Goal: Task Accomplishment & Management: Complete application form

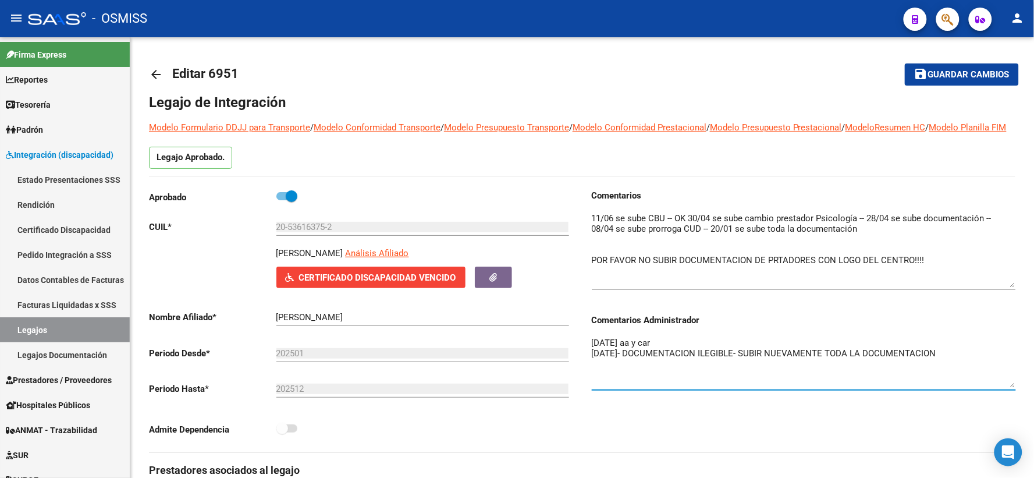
scroll to position [537, 0]
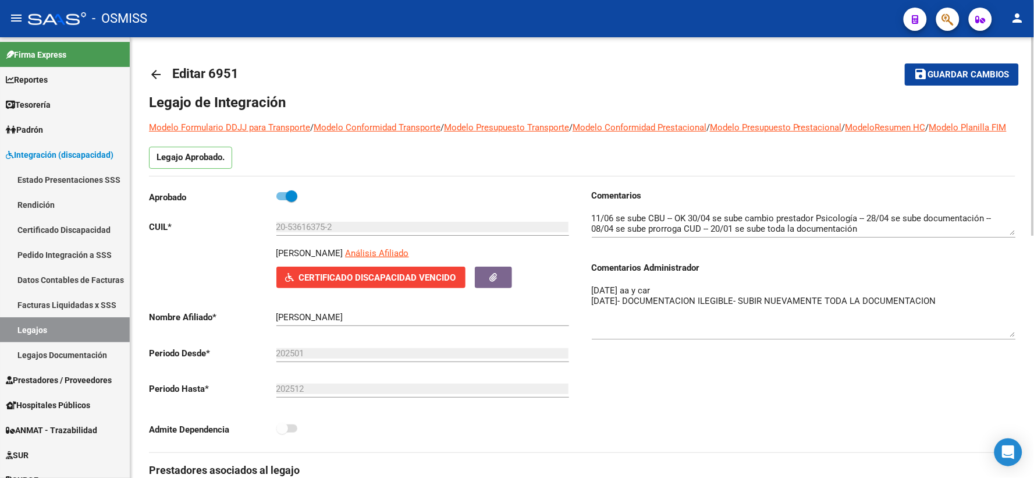
drag, startPoint x: 1013, startPoint y: 320, endPoint x: 1016, endPoint y: 350, distance: 29.8
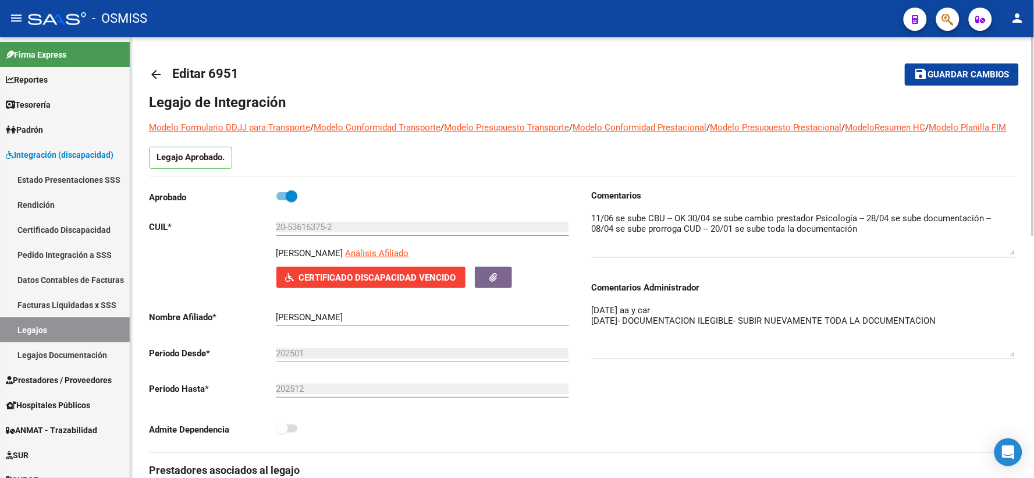
drag, startPoint x: 1010, startPoint y: 242, endPoint x: 1010, endPoint y: 264, distance: 21.5
click at [1010, 255] on textarea at bounding box center [804, 233] width 424 height 43
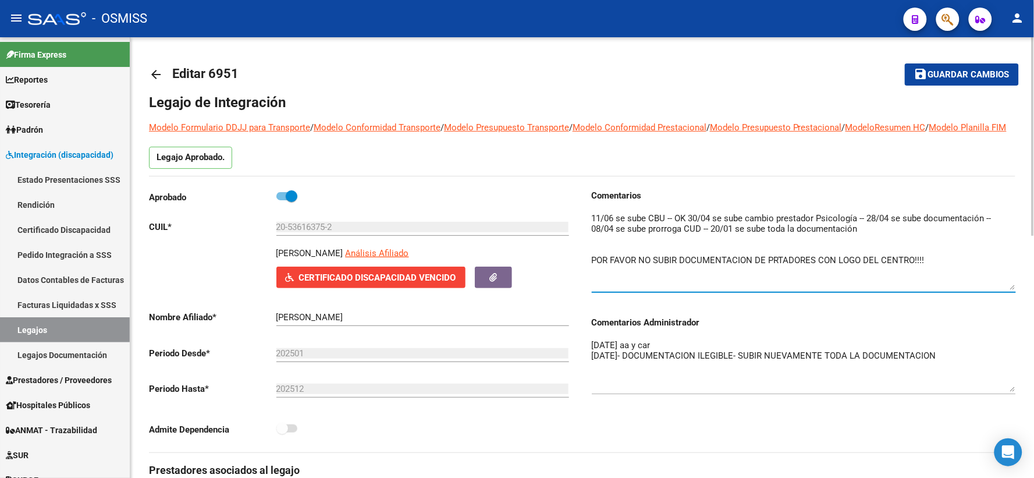
drag, startPoint x: 1011, startPoint y: 265, endPoint x: 1008, endPoint y: 300, distance: 34.4
click at [1008, 290] on textarea at bounding box center [804, 251] width 424 height 78
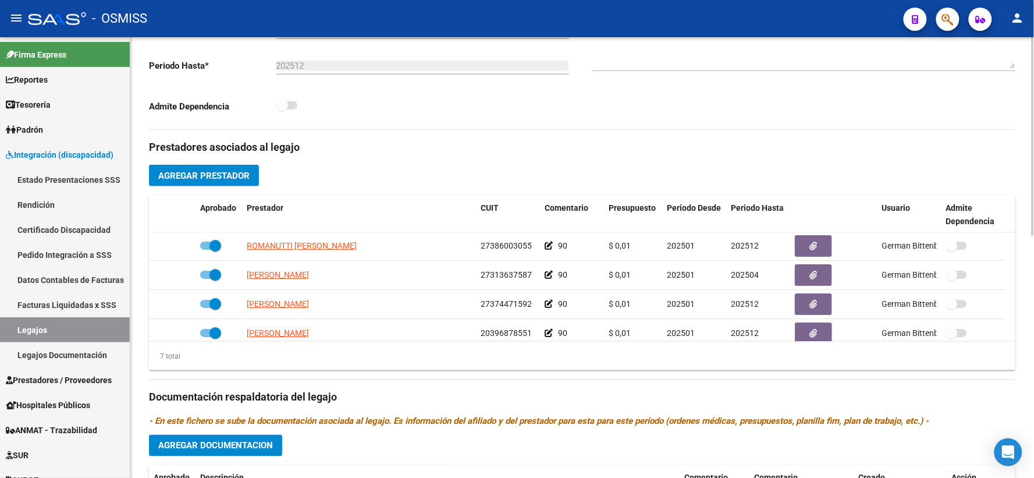
scroll to position [99, 0]
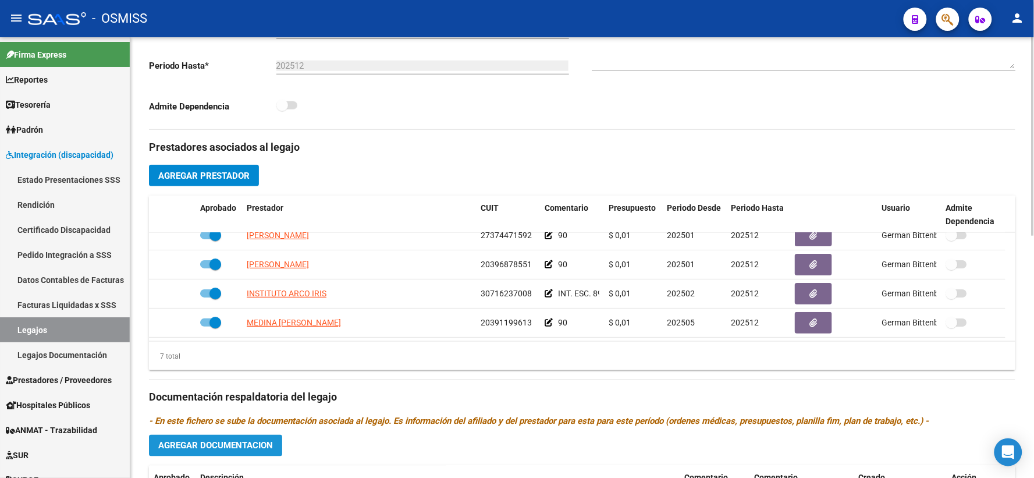
click at [199, 451] on span "Agregar Documentacion" at bounding box center [215, 445] width 115 height 10
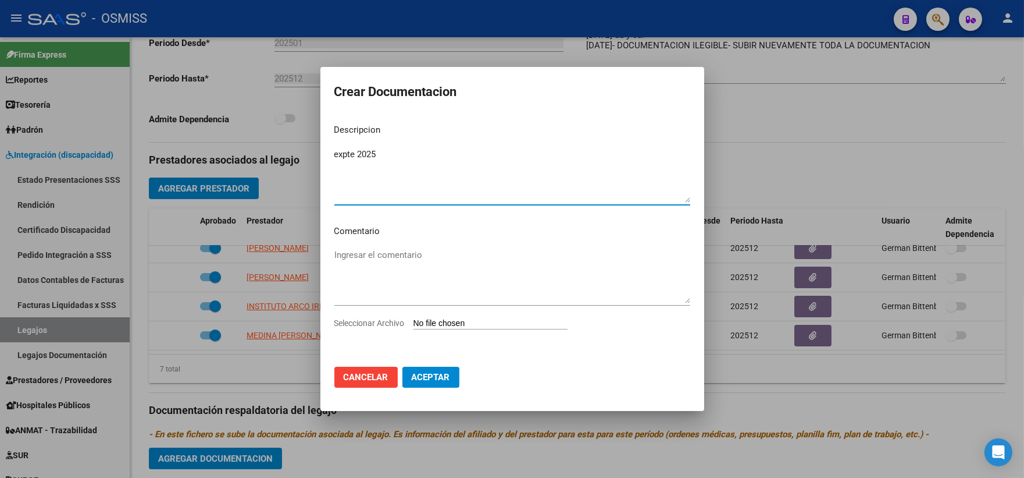
type textarea "expte 2025"
type input "C:\fakepath\Scan_1_merged_compressed.pdf"
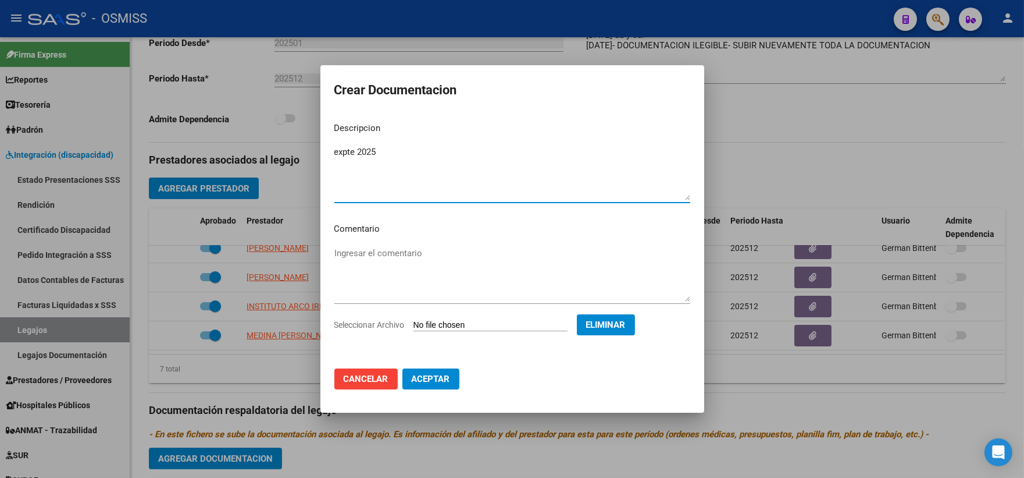
click at [430, 380] on span "Aceptar" at bounding box center [431, 378] width 38 height 10
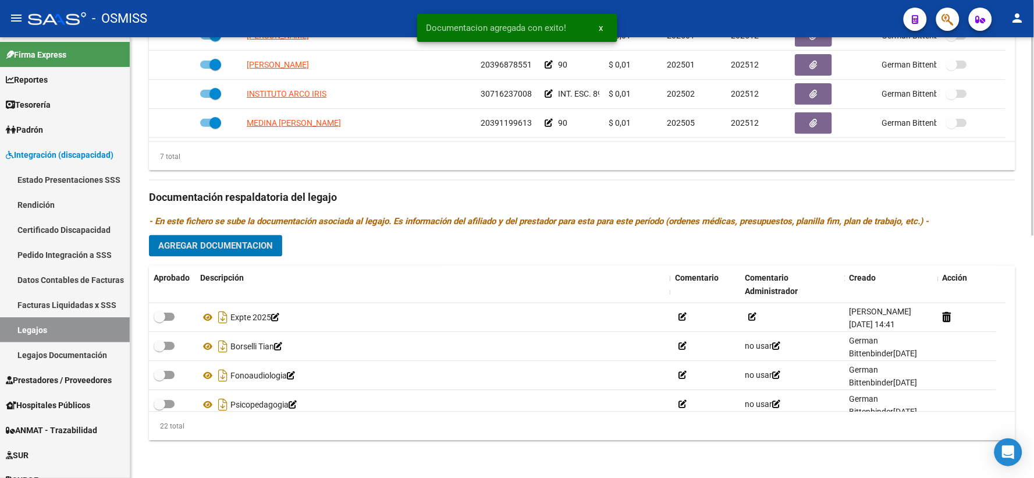
scroll to position [537, 0]
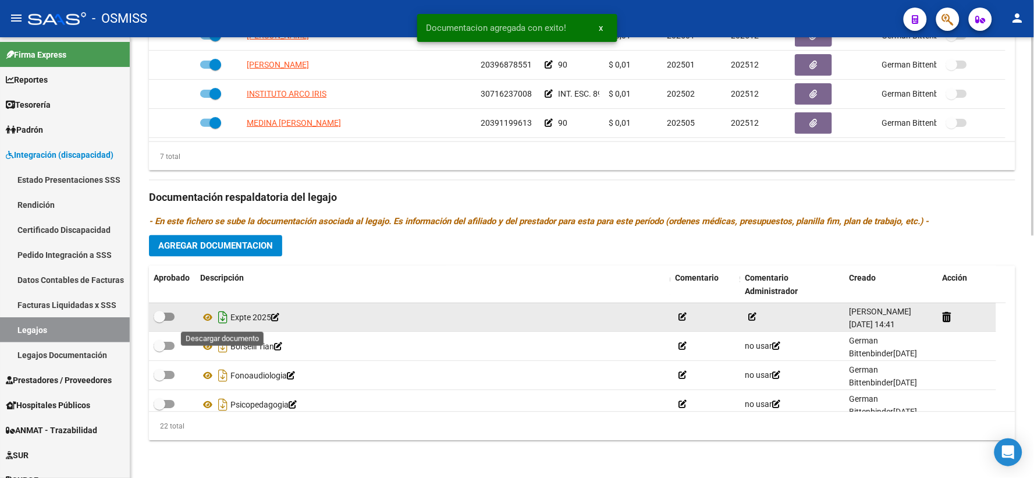
click at [220, 313] on icon "Descargar documento" at bounding box center [222, 317] width 15 height 19
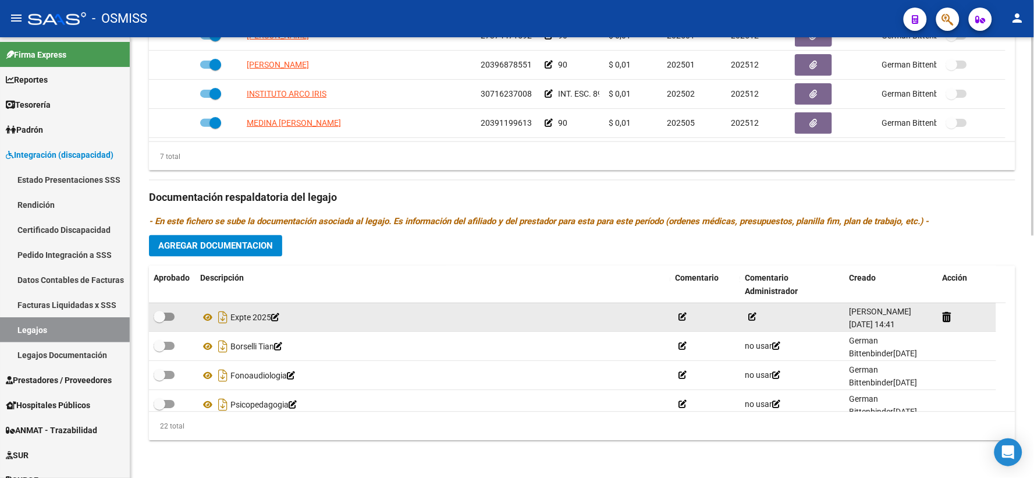
click at [571, 195] on h3 "Documentación respaldatoria del legajo" at bounding box center [582, 198] width 866 height 16
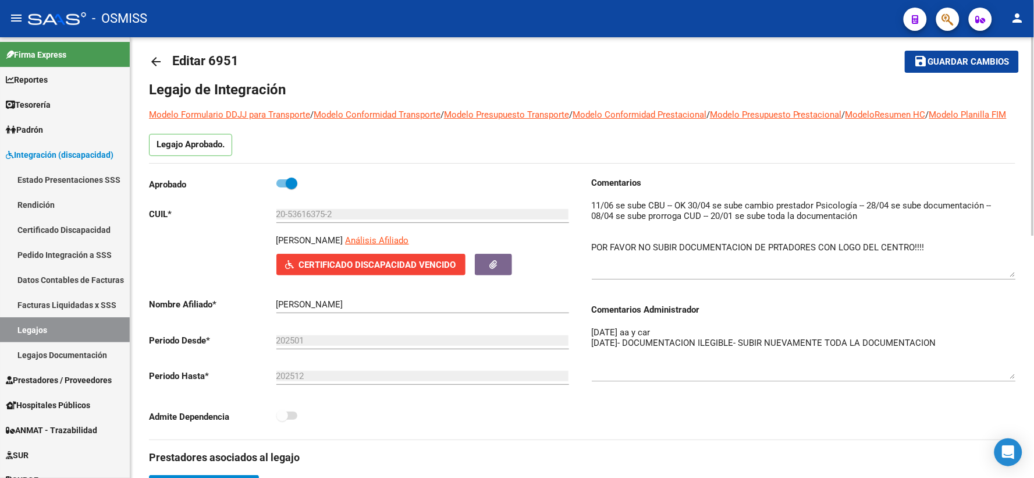
scroll to position [0, 0]
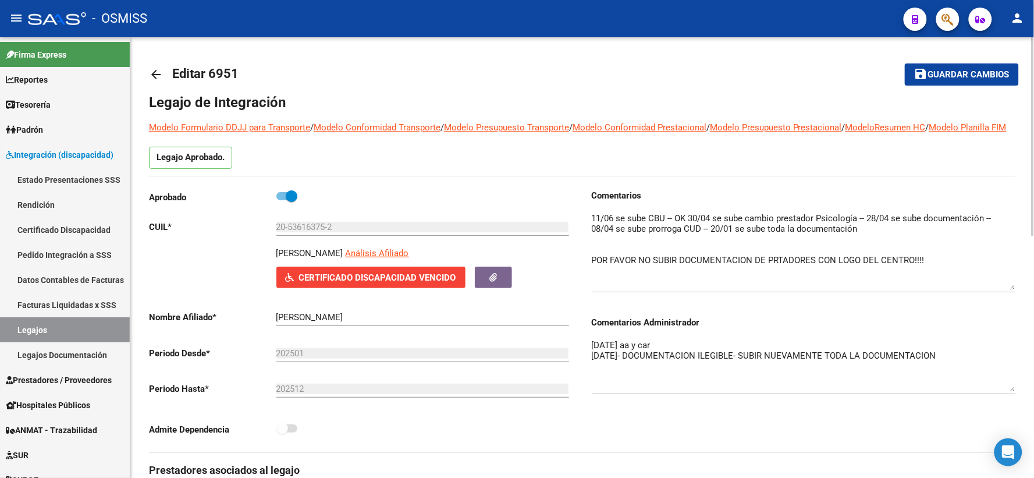
click at [948, 73] on span "Guardar cambios" at bounding box center [968, 75] width 81 height 10
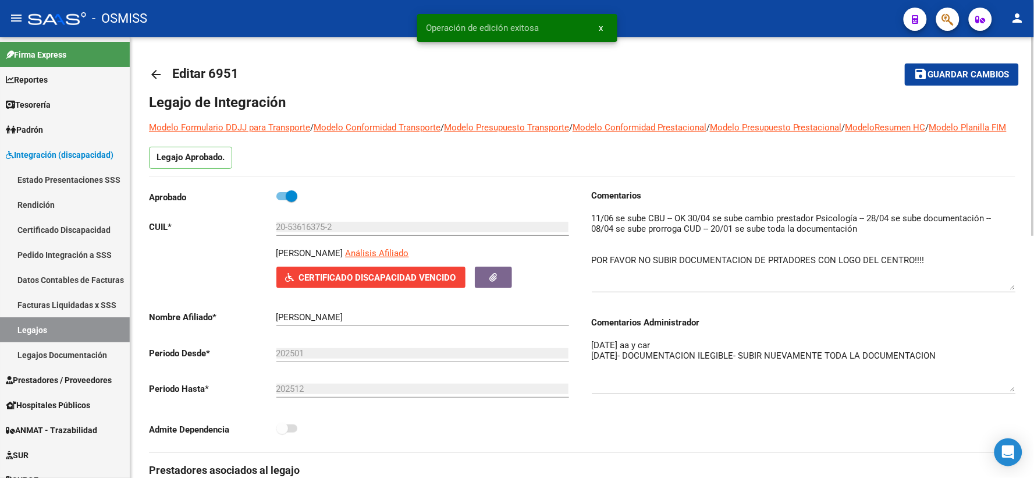
click at [154, 74] on mat-icon "arrow_back" at bounding box center [156, 74] width 14 height 14
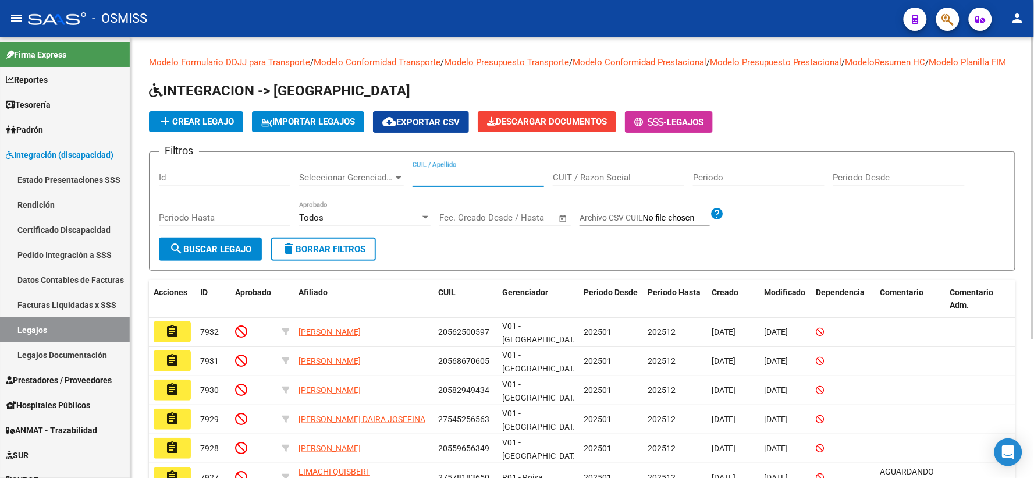
click at [429, 183] on input "CUIL / Apellido" at bounding box center [477, 177] width 131 height 10
paste input "27490404991"
type input "27490404991"
click at [222, 254] on span "search Buscar Legajo" at bounding box center [210, 249] width 82 height 10
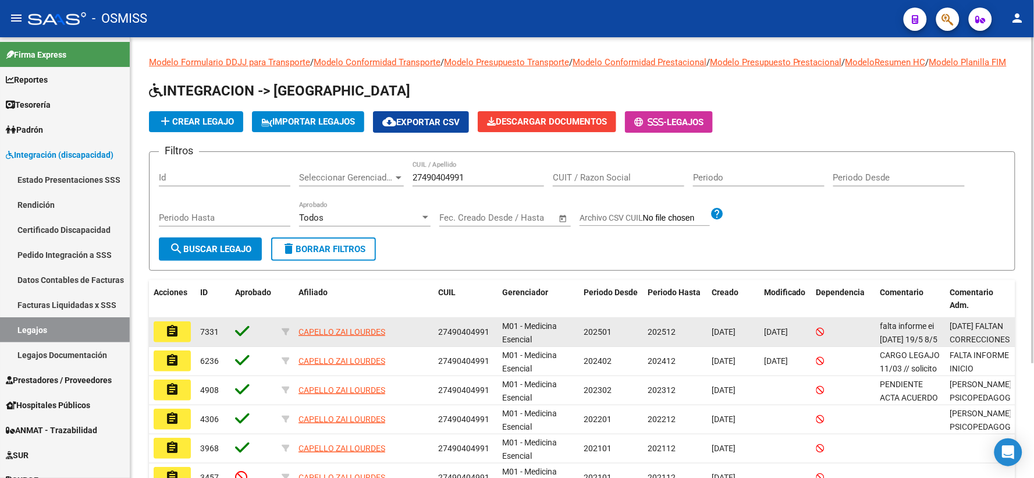
click at [179, 338] on mat-icon "assignment" at bounding box center [172, 331] width 14 height 14
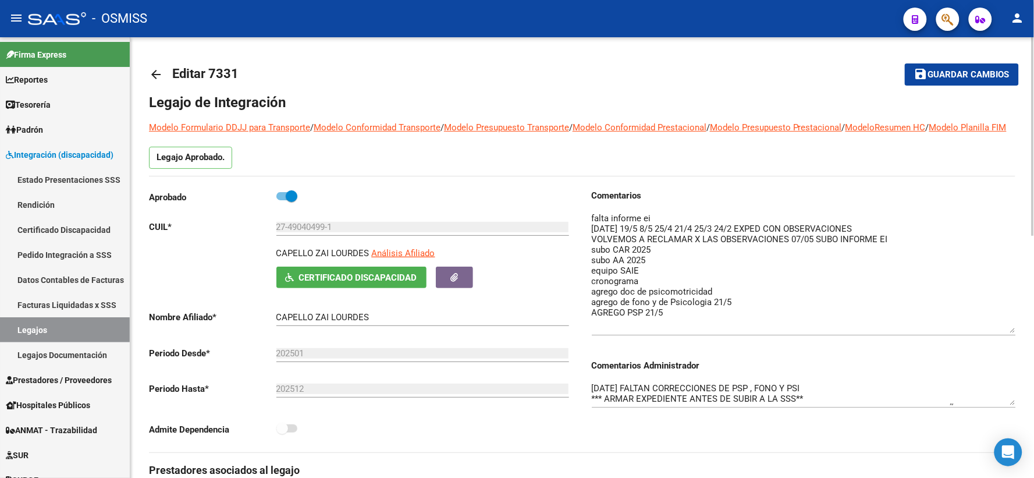
drag, startPoint x: 1012, startPoint y: 247, endPoint x: 1027, endPoint y: 345, distance: 99.4
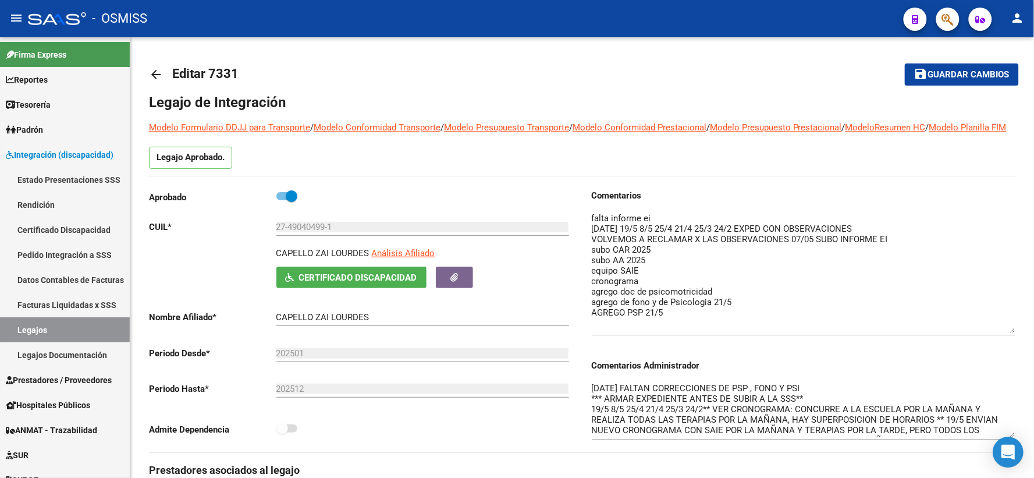
drag, startPoint x: 1010, startPoint y: 415, endPoint x: 1022, endPoint y: 448, distance: 34.6
click at [1022, 448] on body "menu - OSMISS person Firma Express Reportes Ingresos Percibidos Análisis de tod…" at bounding box center [517, 239] width 1034 height 478
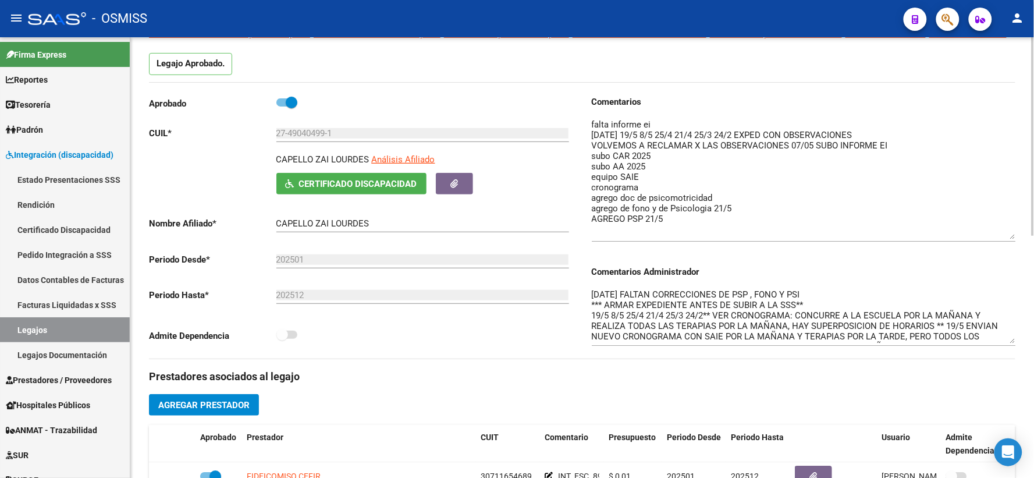
scroll to position [129, 0]
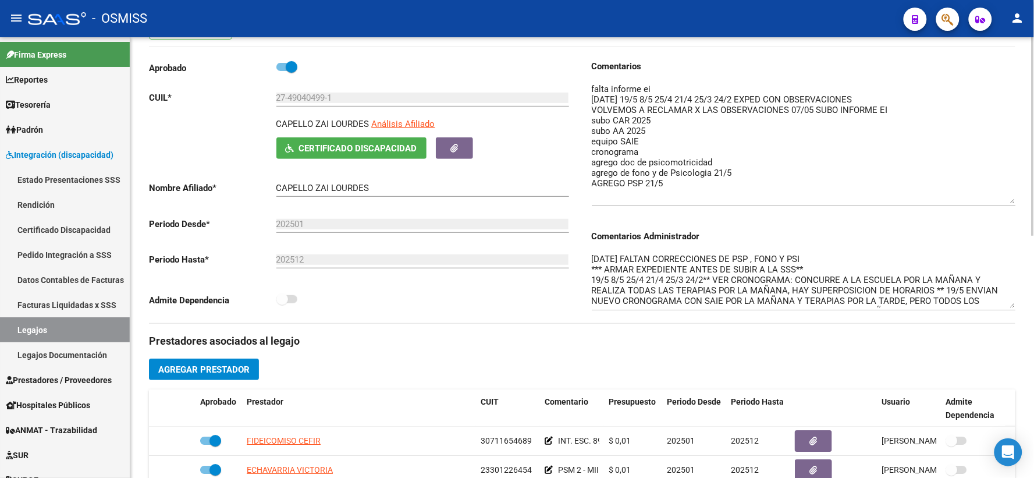
drag, startPoint x: 1012, startPoint y: 318, endPoint x: 987, endPoint y: 311, distance: 26.1
click at [1013, 308] on textarea "21/5/25 FALTAN CORRECCIONES DE PSP , FONO Y PSI *** ARMAR EXPEDIENTE ANTES DE S…" at bounding box center [804, 279] width 424 height 55
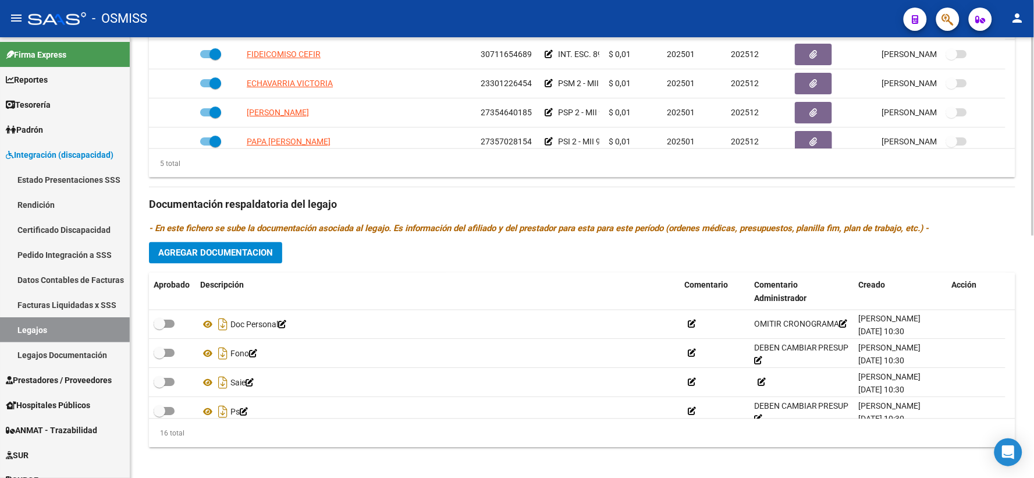
scroll to position [537, 0]
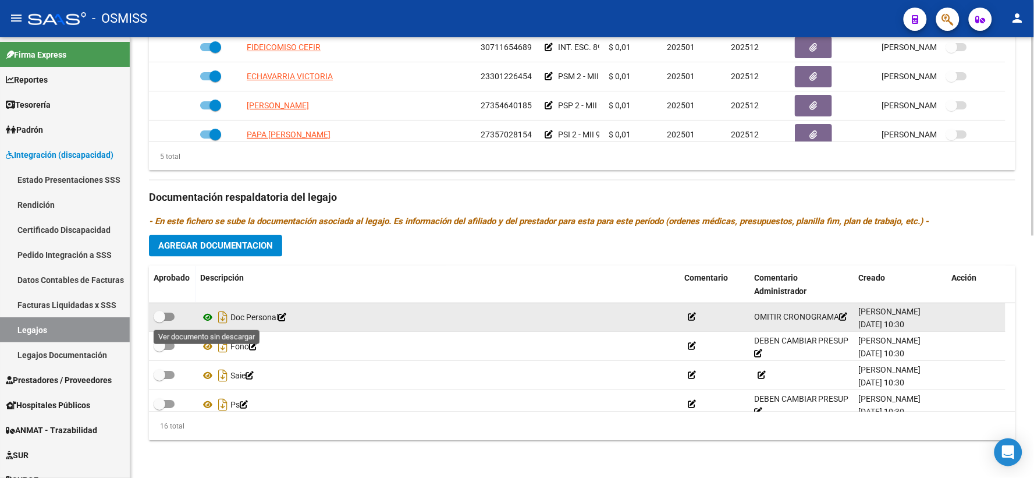
click at [205, 316] on icon at bounding box center [207, 318] width 15 height 14
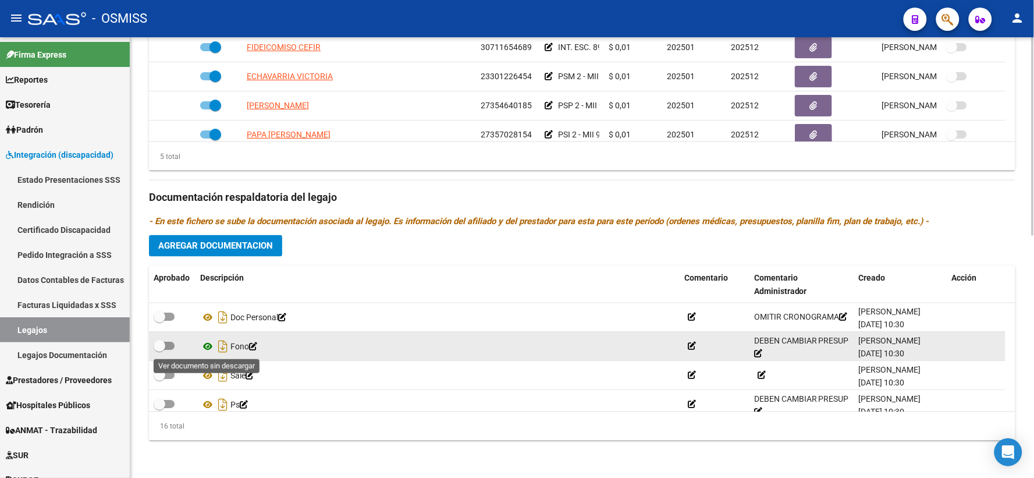
click at [207, 346] on icon at bounding box center [207, 347] width 15 height 14
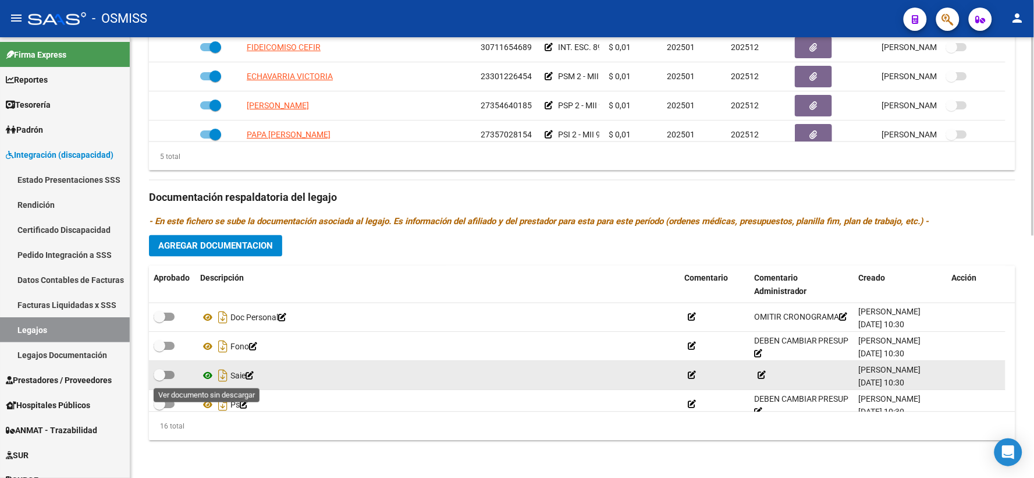
click at [208, 375] on icon at bounding box center [207, 376] width 15 height 14
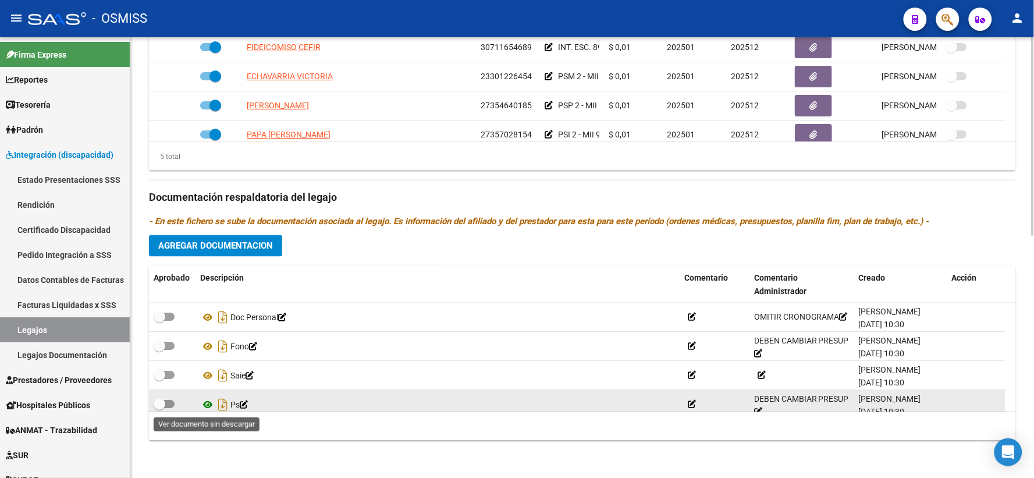
click at [207, 405] on icon at bounding box center [207, 405] width 15 height 14
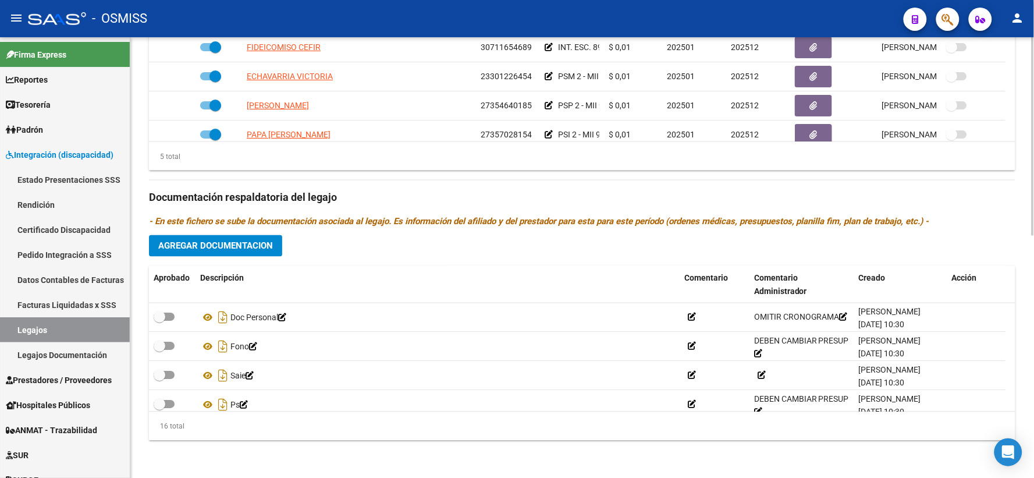
click at [582, 236] on div "Prestadores asociados al legajo Agregar Prestador Aprobado Prestador CUIT Comen…" at bounding box center [582, 189] width 866 height 519
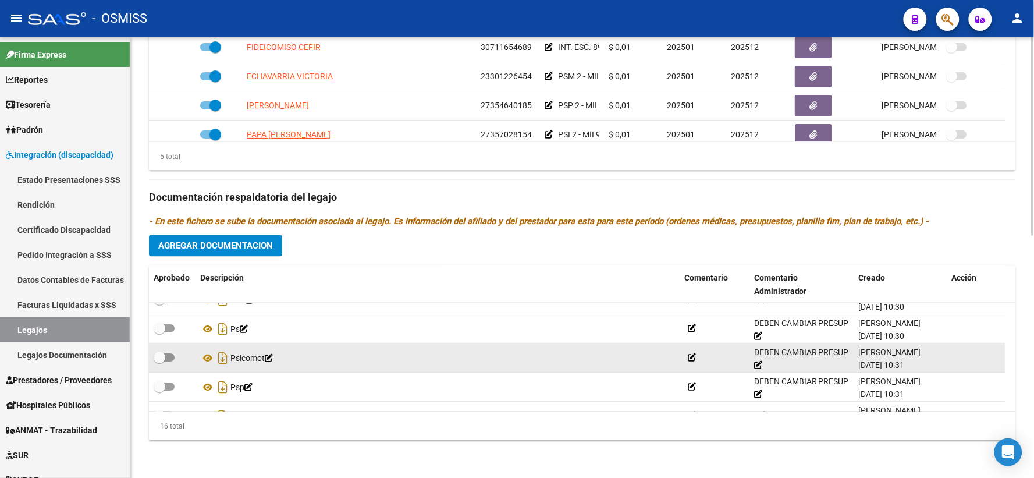
scroll to position [78, 0]
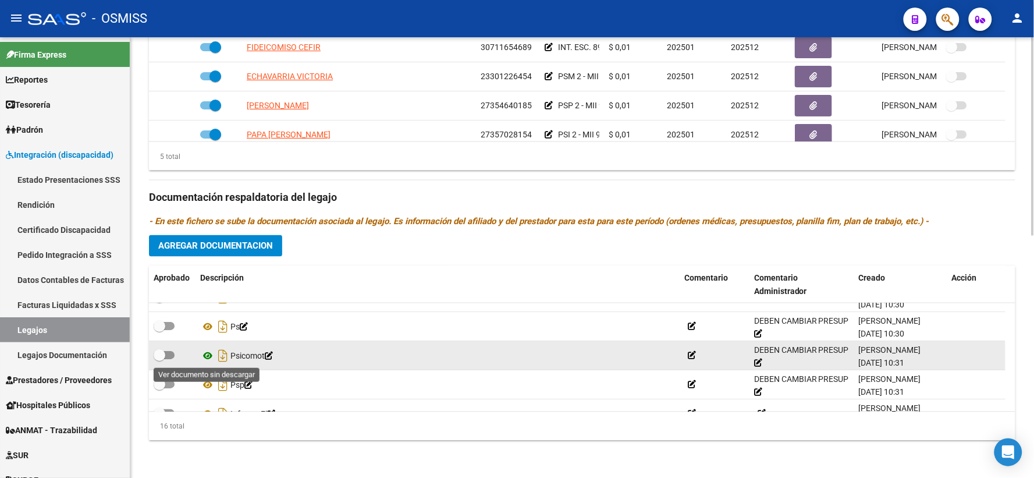
click at [207, 356] on icon at bounding box center [207, 356] width 15 height 14
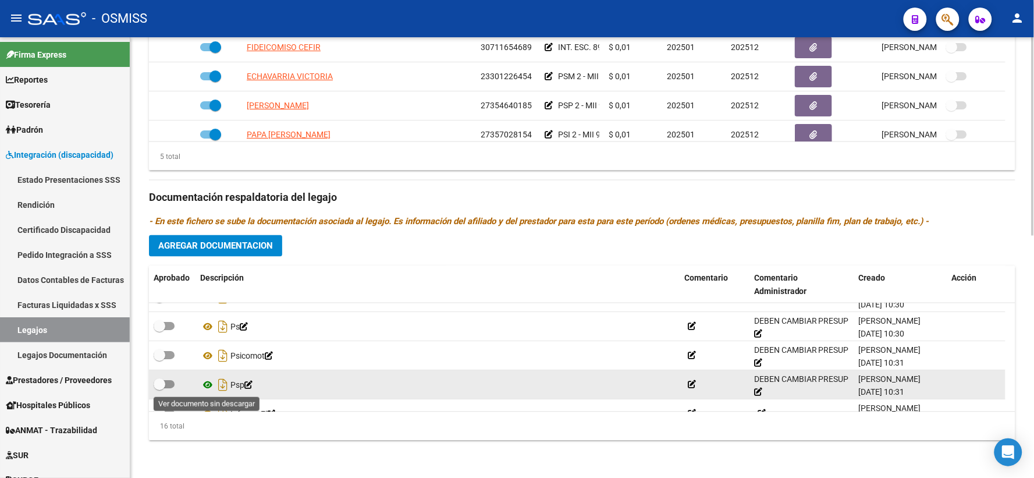
click at [208, 382] on icon at bounding box center [207, 385] width 15 height 14
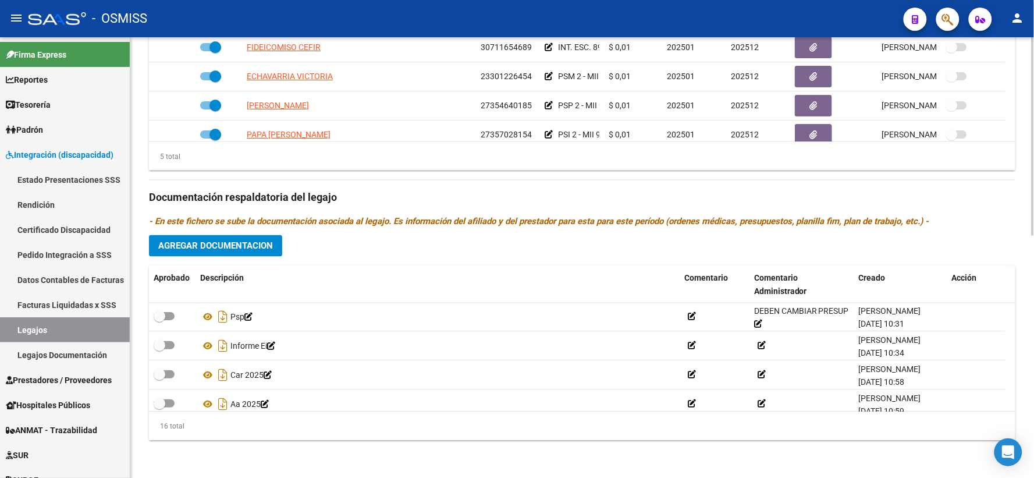
scroll to position [154, 0]
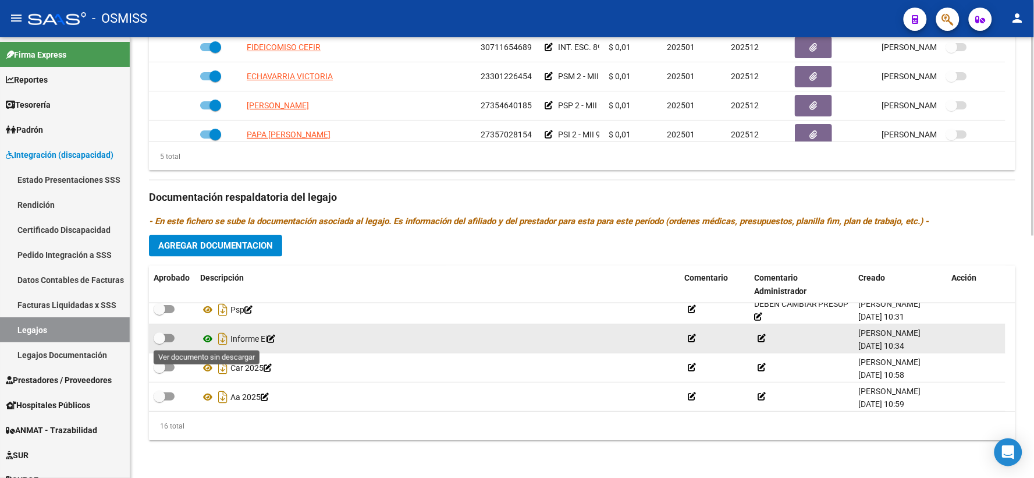
click at [206, 339] on icon at bounding box center [207, 339] width 15 height 14
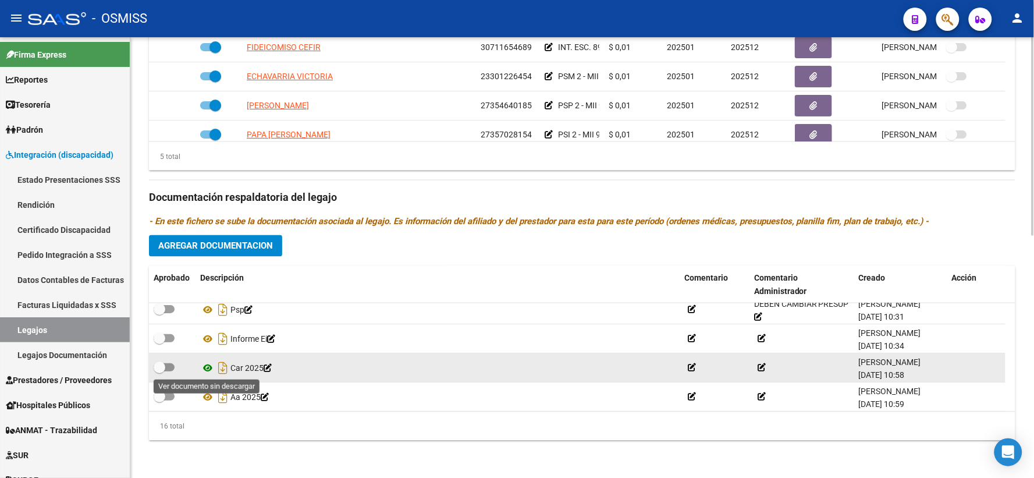
click at [208, 363] on icon at bounding box center [207, 368] width 15 height 14
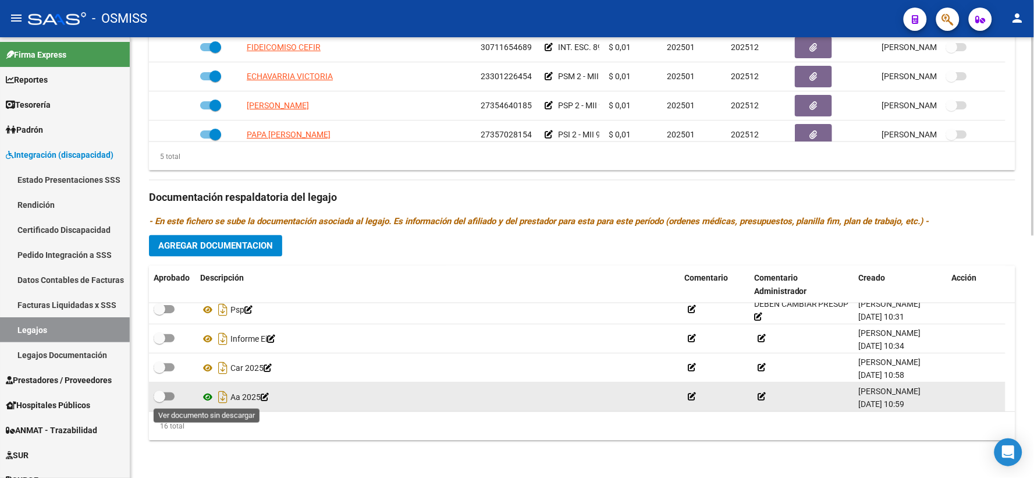
click at [208, 397] on icon at bounding box center [207, 397] width 15 height 14
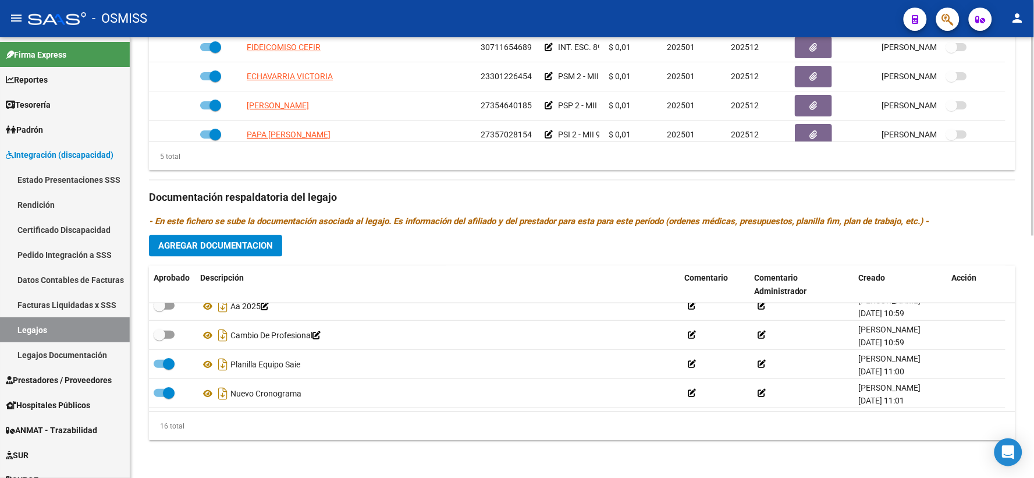
scroll to position [270, 0]
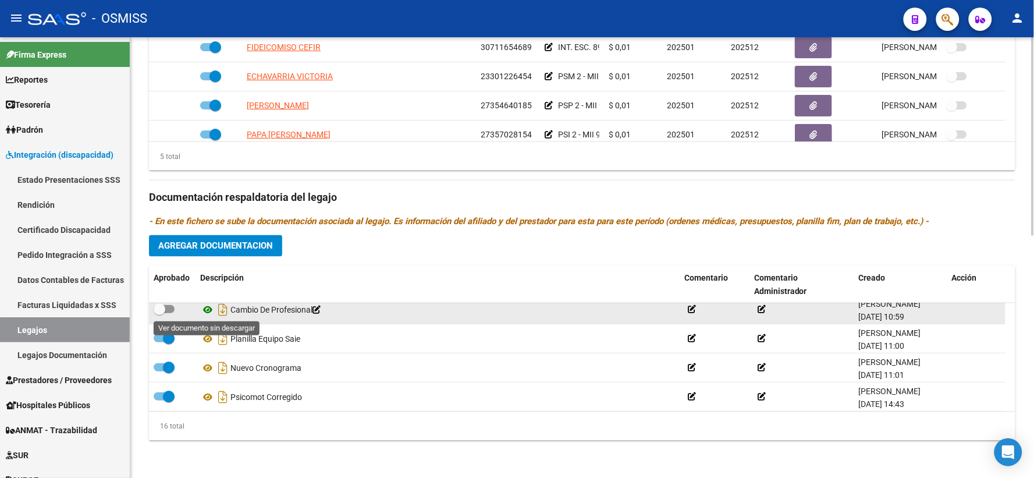
click at [209, 309] on icon at bounding box center [207, 309] width 15 height 14
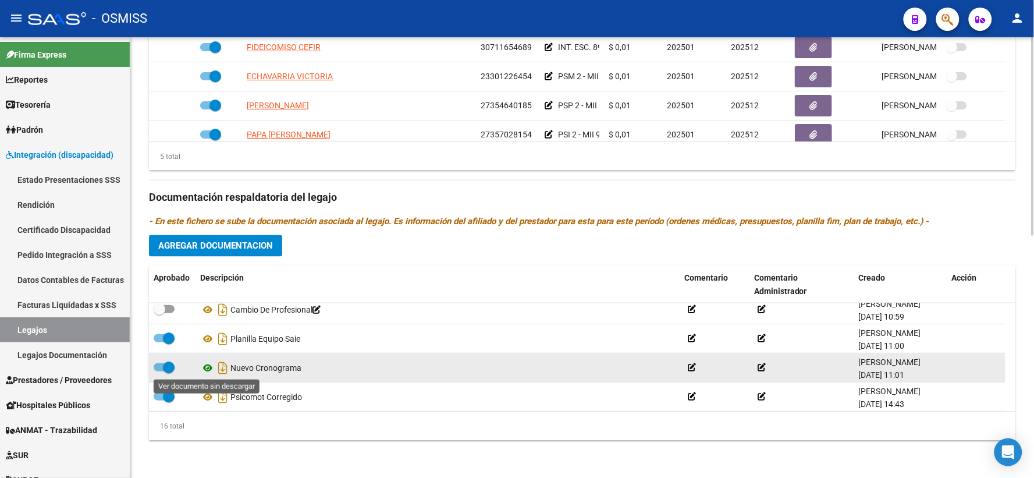
click at [208, 365] on icon at bounding box center [207, 368] width 15 height 14
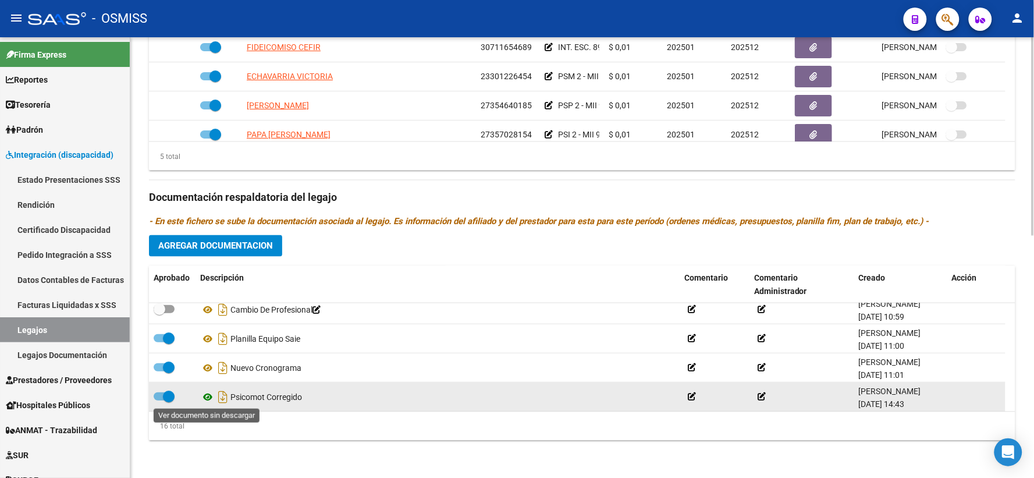
click at [208, 396] on icon at bounding box center [207, 397] width 15 height 14
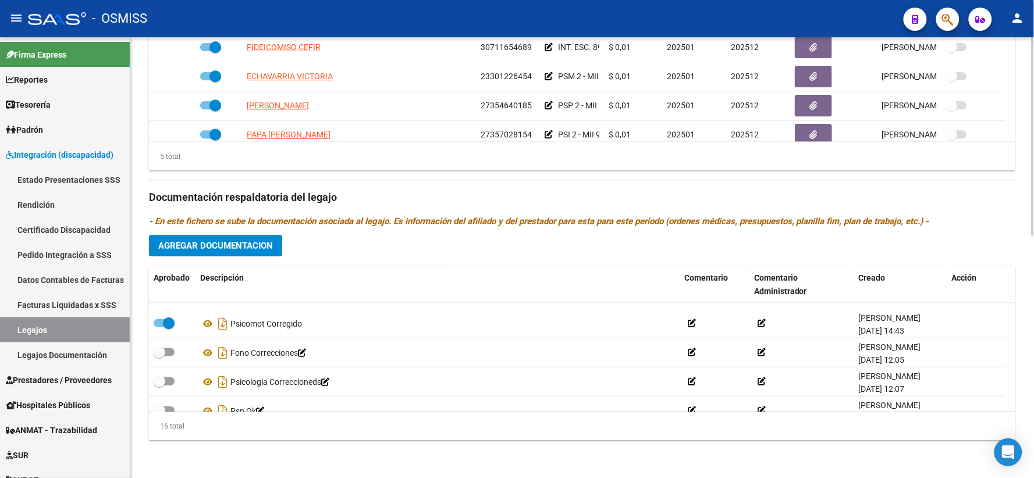
scroll to position [361, 0]
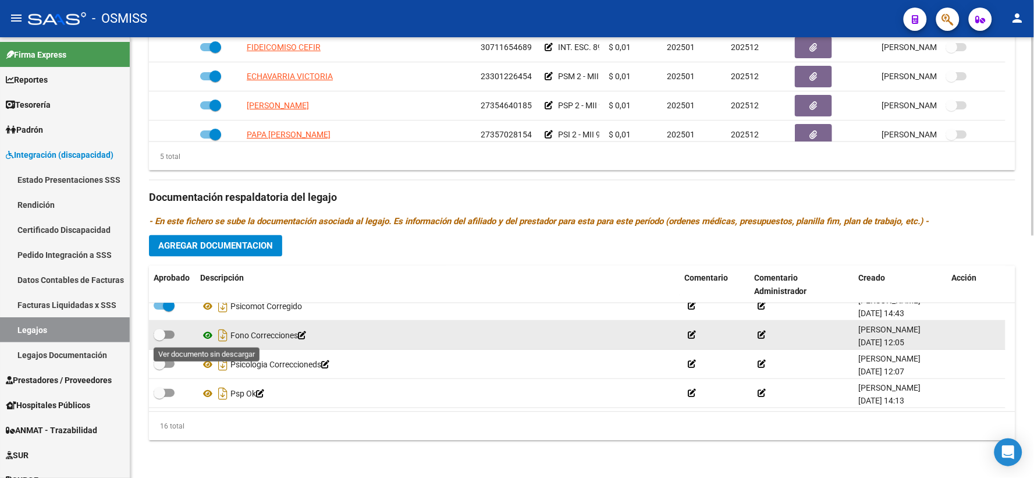
click at [207, 333] on icon at bounding box center [207, 335] width 15 height 14
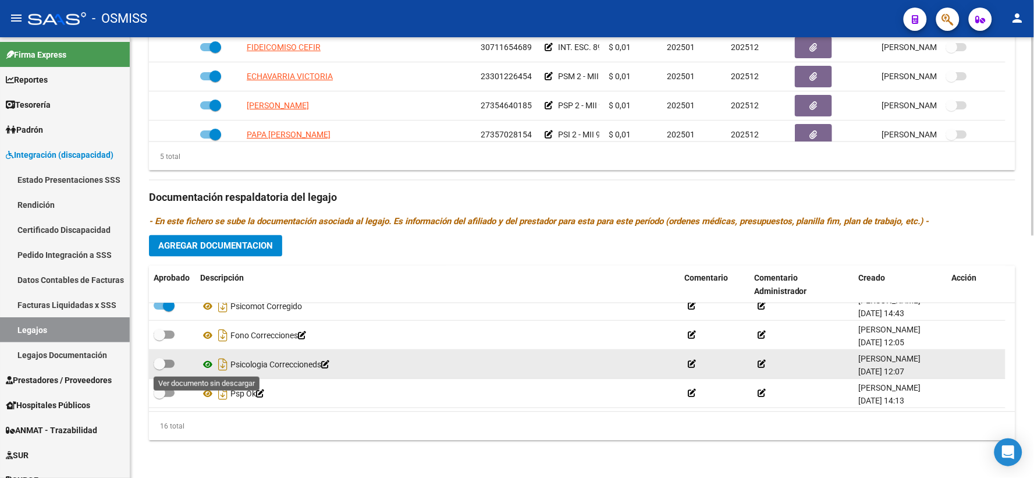
click at [208, 363] on icon at bounding box center [207, 364] width 15 height 14
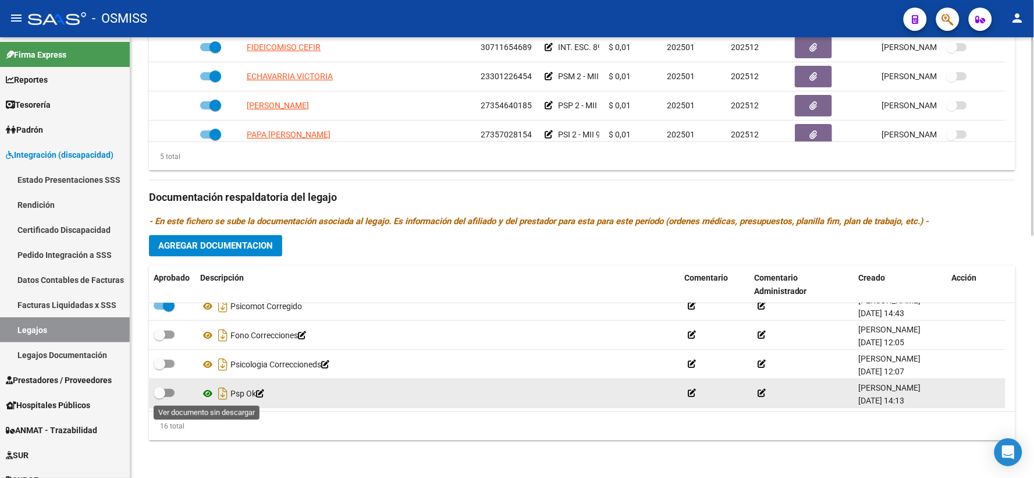
click at [207, 391] on icon at bounding box center [207, 393] width 15 height 14
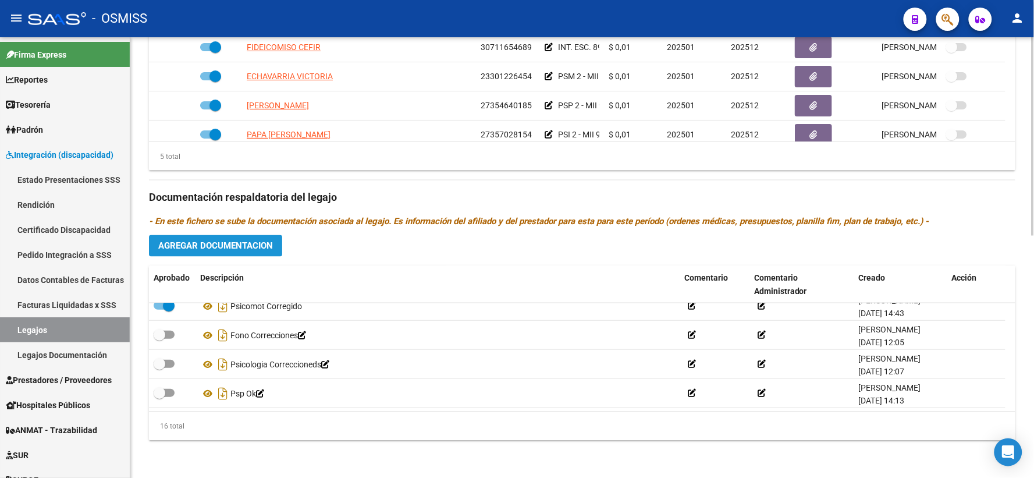
click at [265, 251] on span "Agregar Documentacion" at bounding box center [215, 246] width 115 height 10
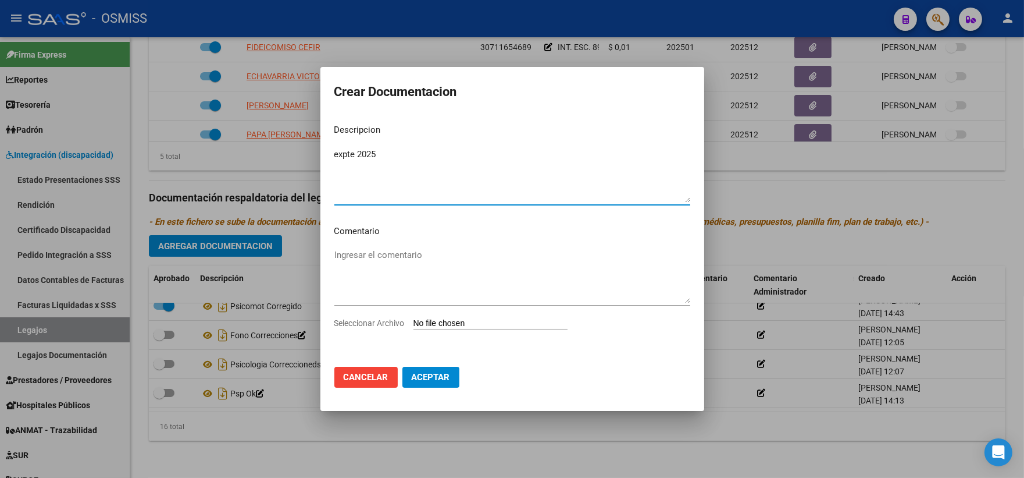
type textarea "expte 2025"
type input "C:\fakepath\2_compressed.pdf"
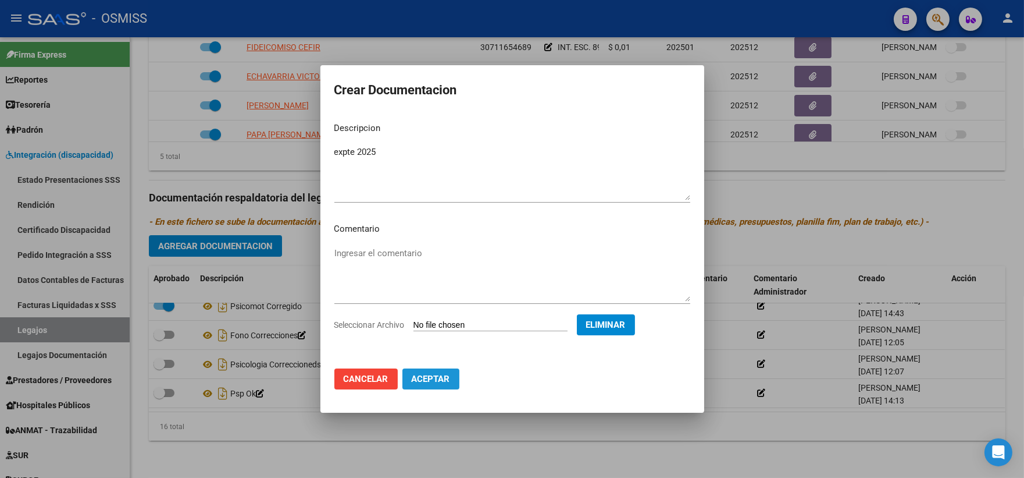
click at [412, 379] on span "Aceptar" at bounding box center [431, 378] width 38 height 10
checkbox input "true"
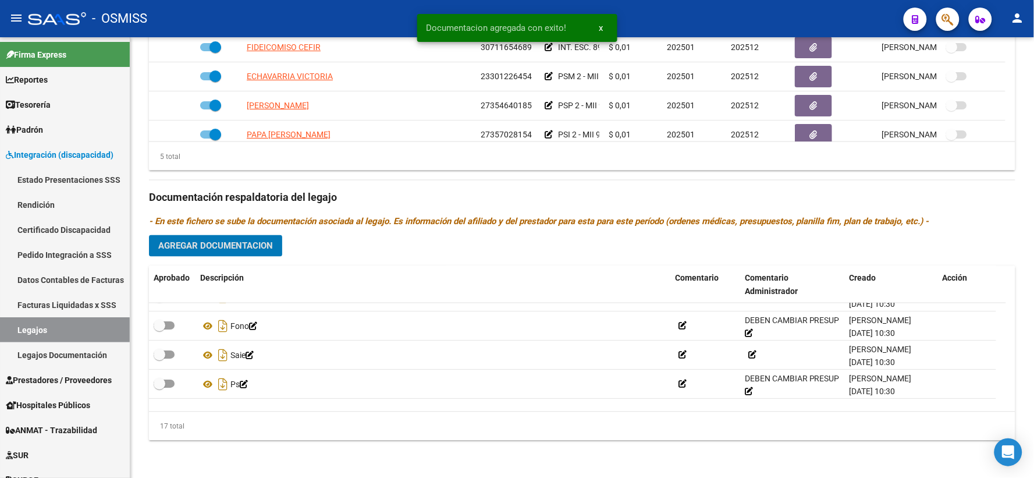
scroll to position [0, 0]
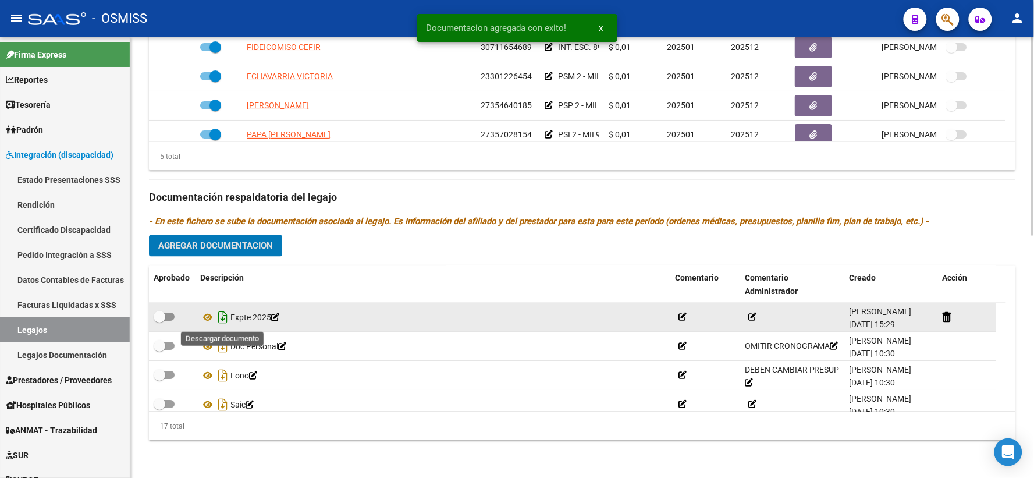
click at [218, 318] on icon "Descargar documento" at bounding box center [222, 317] width 15 height 19
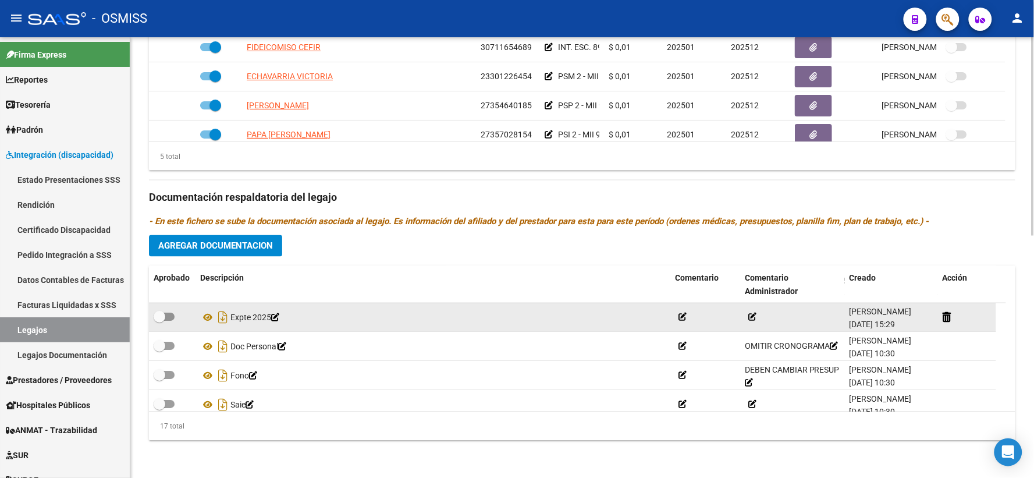
click at [863, 193] on h3 "Documentación respaldatoria del legajo" at bounding box center [582, 198] width 866 height 16
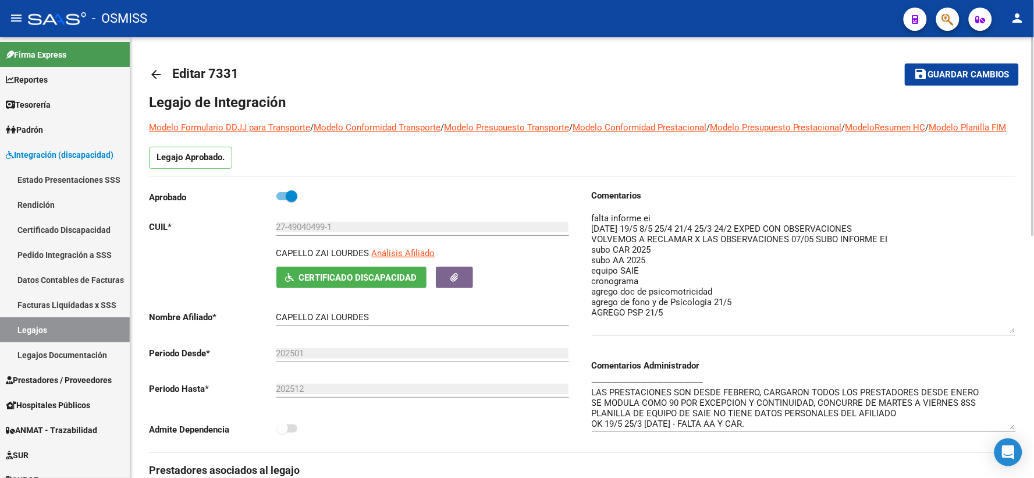
click at [944, 74] on span "Guardar cambios" at bounding box center [968, 75] width 81 height 10
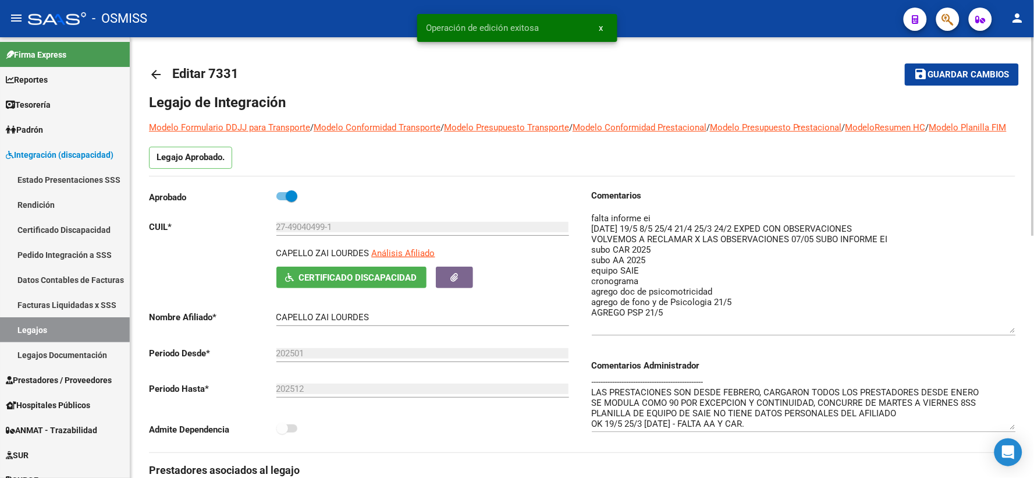
click at [158, 77] on mat-icon "arrow_back" at bounding box center [156, 74] width 14 height 14
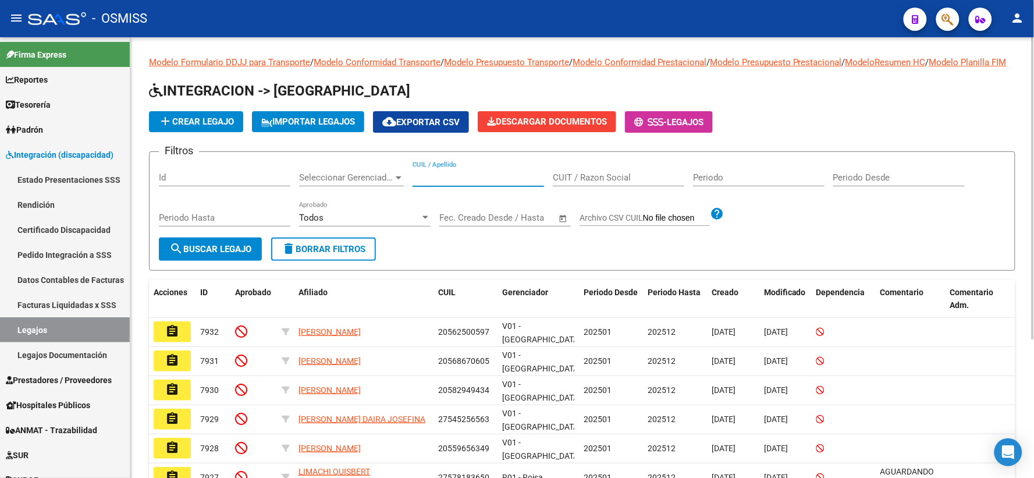
click at [496, 183] on input "CUIL / Apellido" at bounding box center [477, 177] width 131 height 10
paste input "27528738317"
type input "27528738317"
click at [227, 254] on span "search Buscar Legajo" at bounding box center [210, 249] width 82 height 10
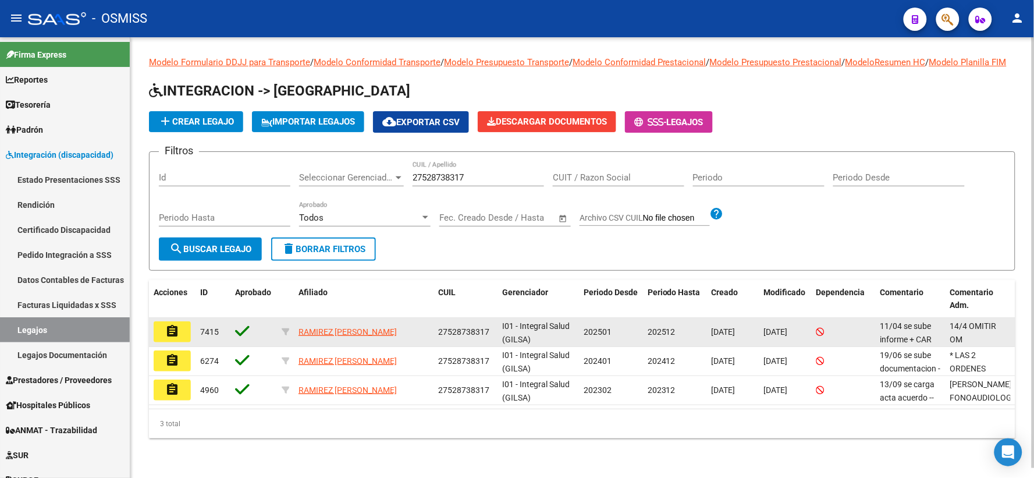
click at [173, 338] on mat-icon "assignment" at bounding box center [172, 331] width 14 height 14
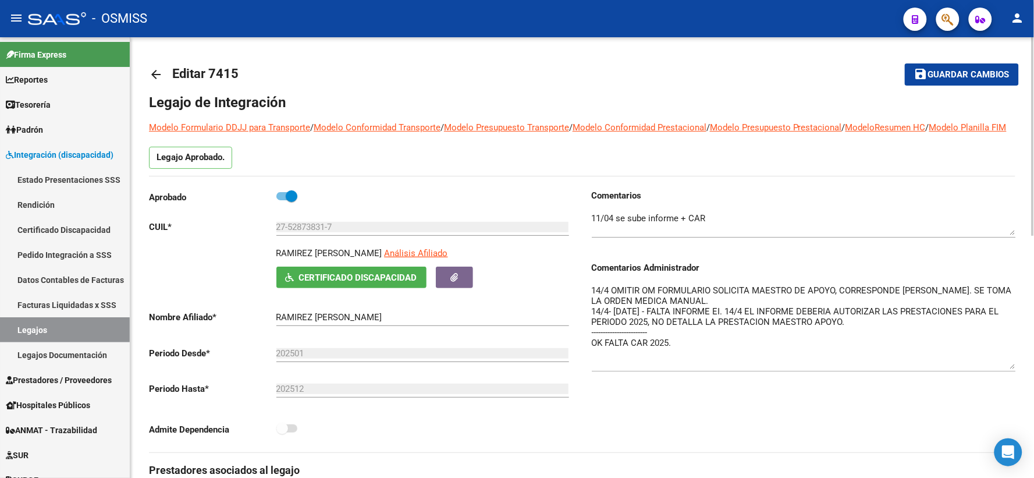
drag, startPoint x: 1013, startPoint y: 318, endPoint x: 1014, endPoint y: 380, distance: 62.2
click at [1014, 369] on textarea "14/4 OMITIR OM FORMULARIO SOLICITA MAESTRO DE APOYO, CORRESPONDE MAIE. SE TOMA …" at bounding box center [804, 326] width 424 height 85
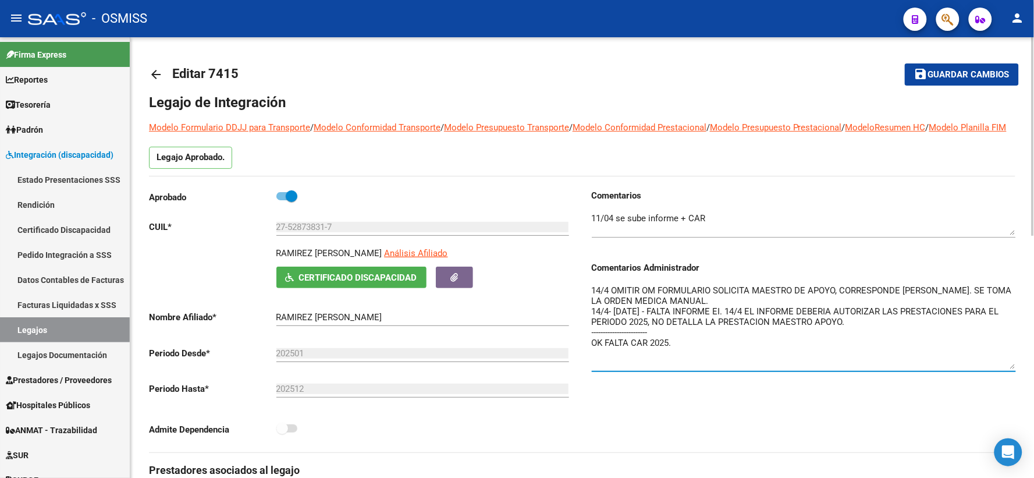
click at [159, 70] on mat-icon "arrow_back" at bounding box center [156, 74] width 14 height 14
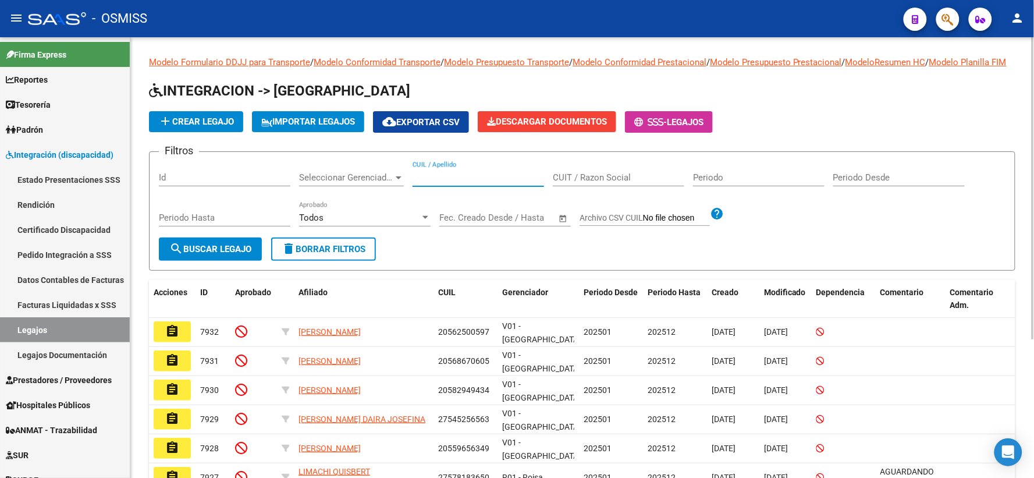
paste input "20570396073"
type input "20570396073"
click at [194, 254] on span "search Buscar Legajo" at bounding box center [210, 249] width 82 height 10
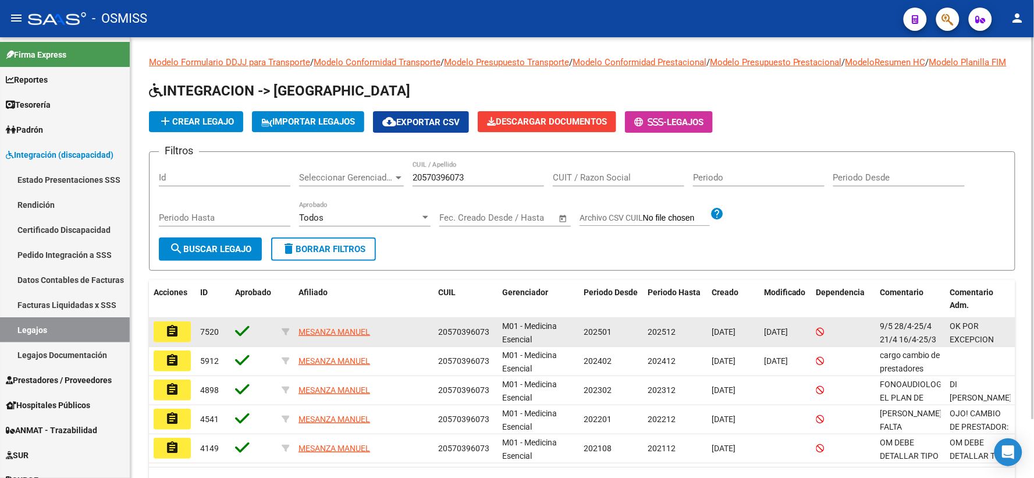
click at [173, 338] on mat-icon "assignment" at bounding box center [172, 331] width 14 height 14
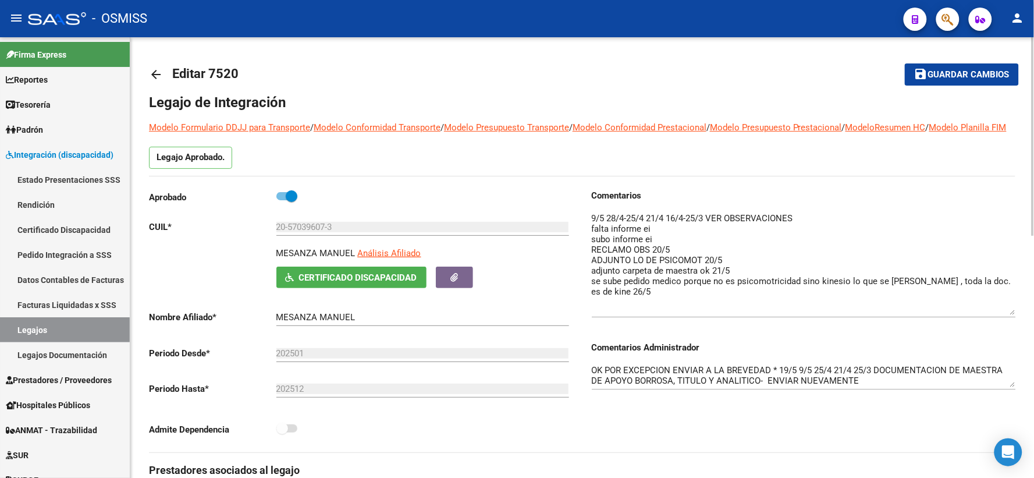
drag, startPoint x: 1011, startPoint y: 245, endPoint x: 1015, endPoint y: 325, distance: 79.8
click at [1015, 315] on textarea at bounding box center [804, 263] width 424 height 103
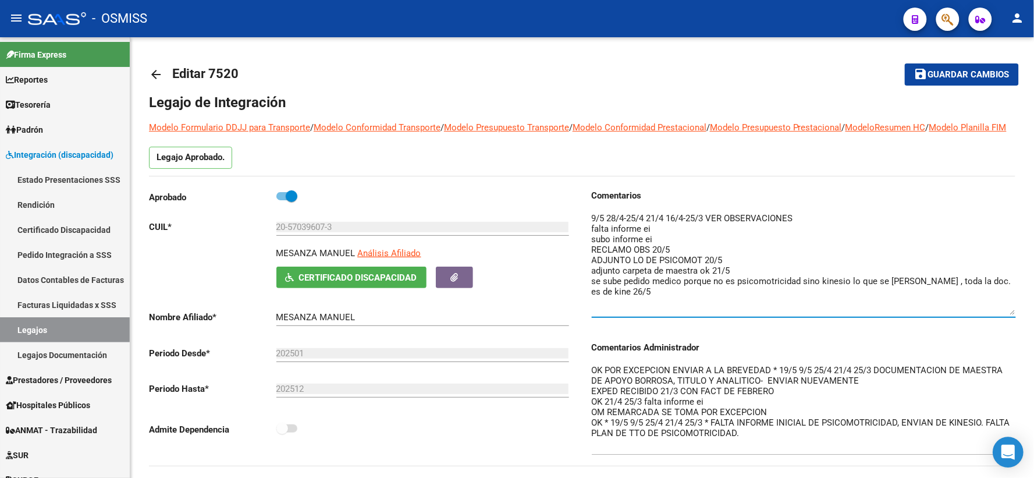
drag, startPoint x: 1012, startPoint y: 396, endPoint x: 1006, endPoint y: 461, distance: 65.4
click at [1006, 461] on body "menu - OSMISS person Firma Express Reportes Ingresos Percibidos Análisis de tod…" at bounding box center [517, 239] width 1034 height 478
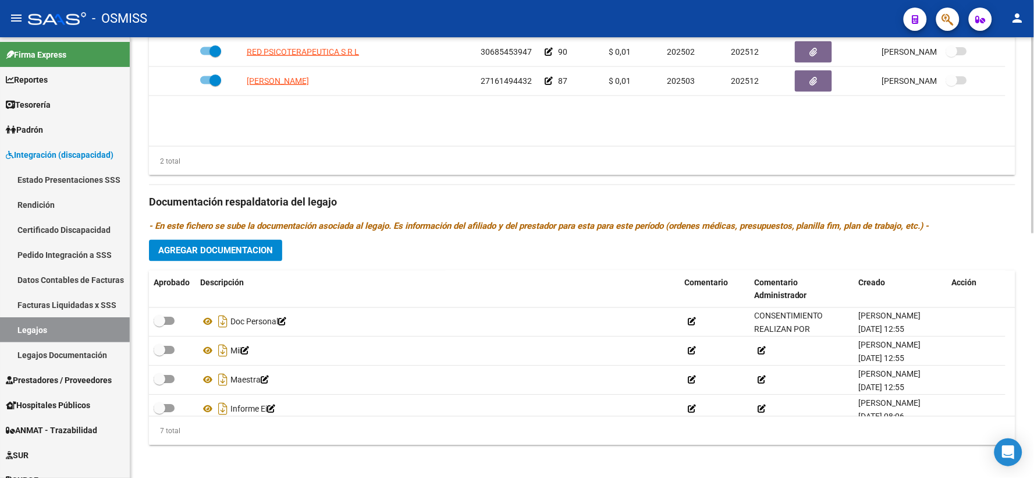
scroll to position [549, 0]
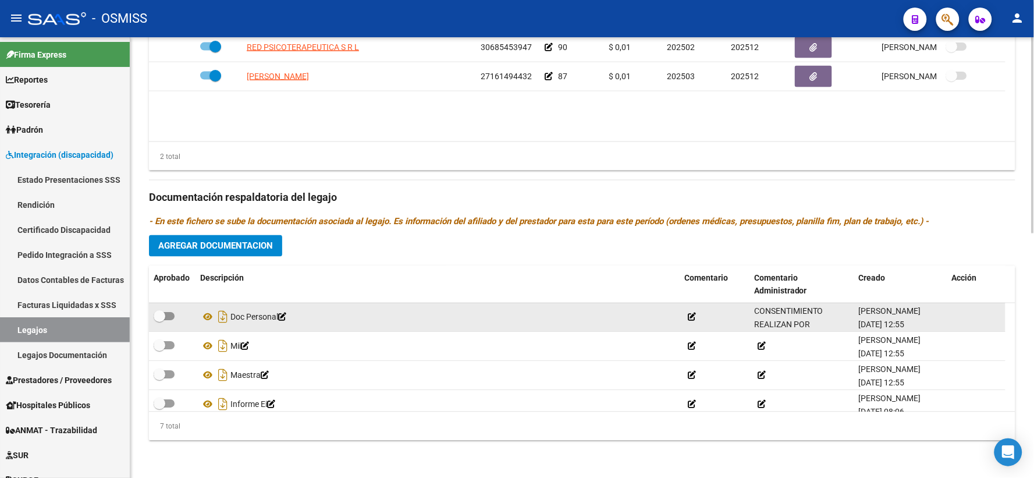
click at [768, 323] on span "CONSENTIMIENTO REALIZAN POR PRESTADOR DEL CENTRO" at bounding box center [801, 331] width 95 height 49
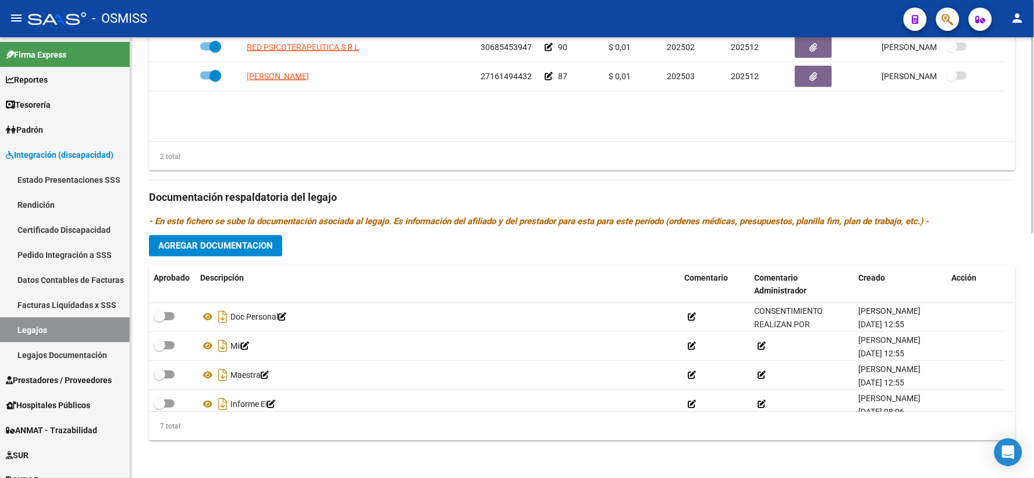
drag, startPoint x: 768, startPoint y: 323, endPoint x: 735, endPoint y: 187, distance: 140.1
click at [735, 187] on div "Prestadores asociados al legajo Agregar Prestador Aprobado Prestador CUIT Comen…" at bounding box center [582, 189] width 866 height 519
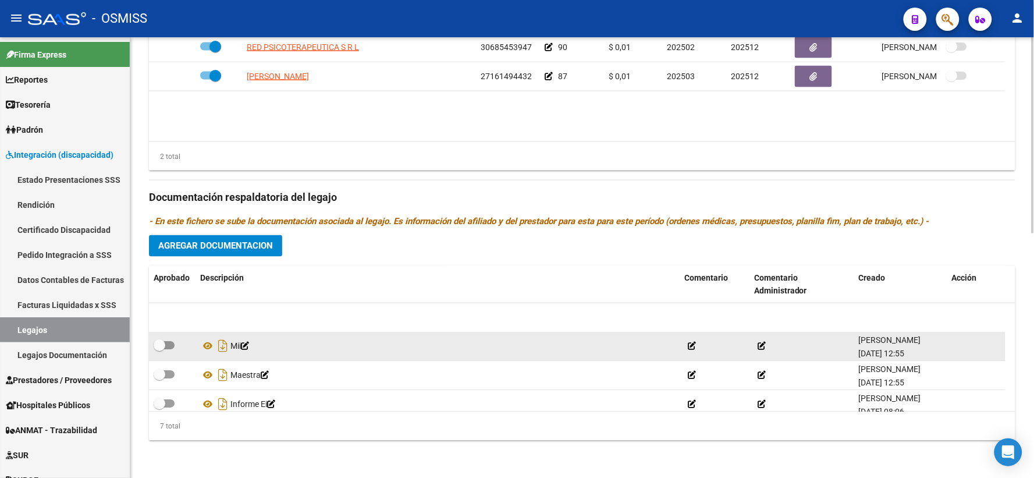
scroll to position [99, 0]
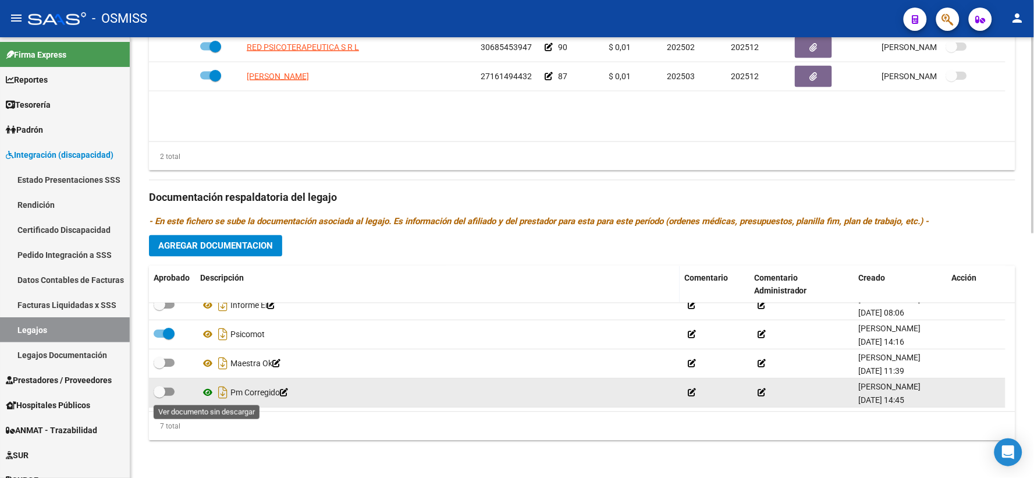
click at [207, 393] on icon at bounding box center [207, 393] width 15 height 14
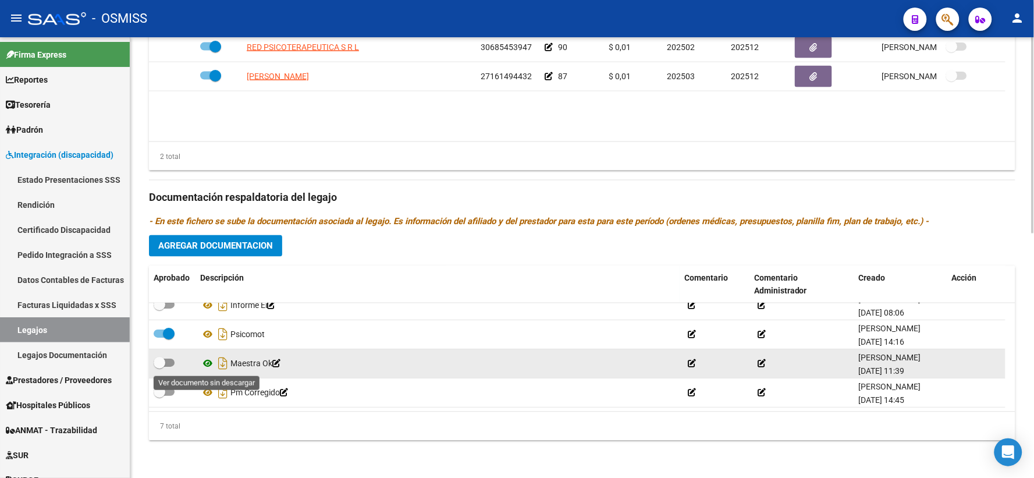
click at [205, 363] on icon at bounding box center [207, 364] width 15 height 14
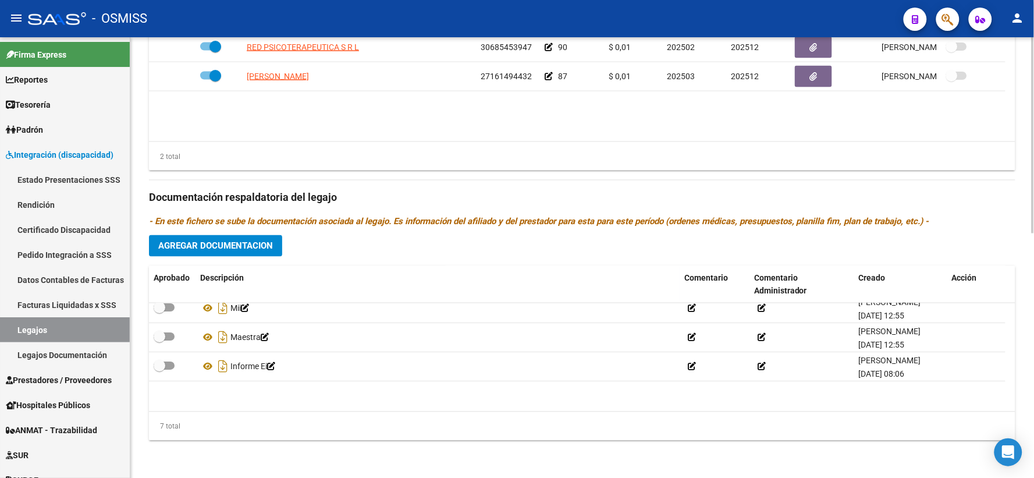
scroll to position [0, 0]
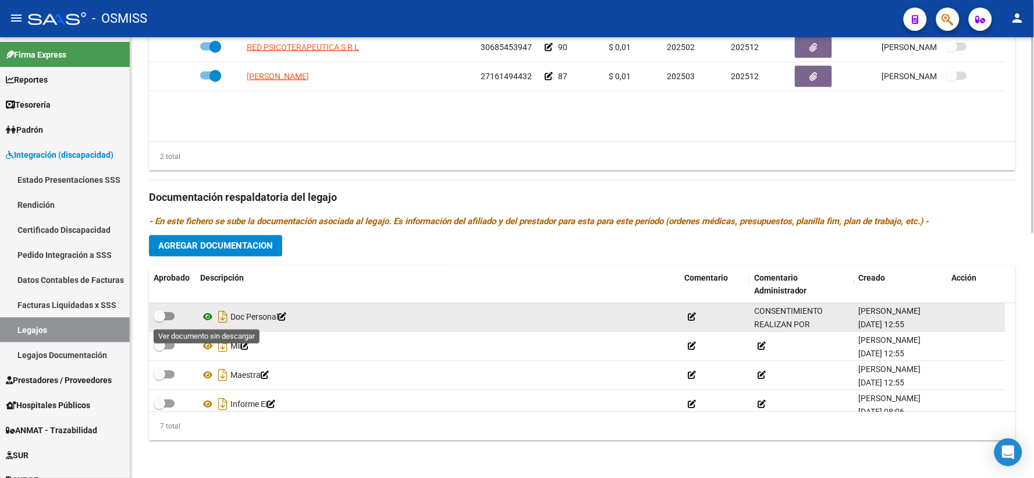
click at [207, 316] on icon at bounding box center [207, 317] width 15 height 14
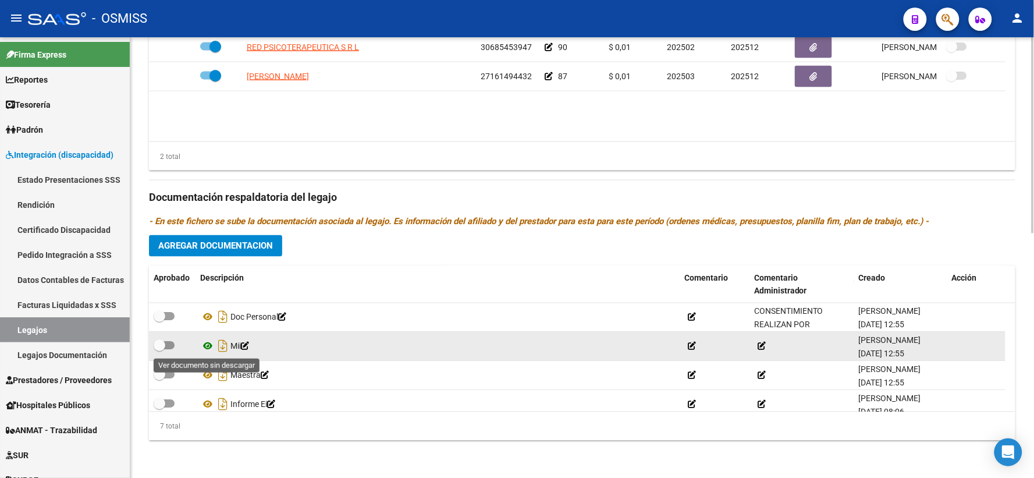
click at [209, 349] on icon at bounding box center [207, 346] width 15 height 14
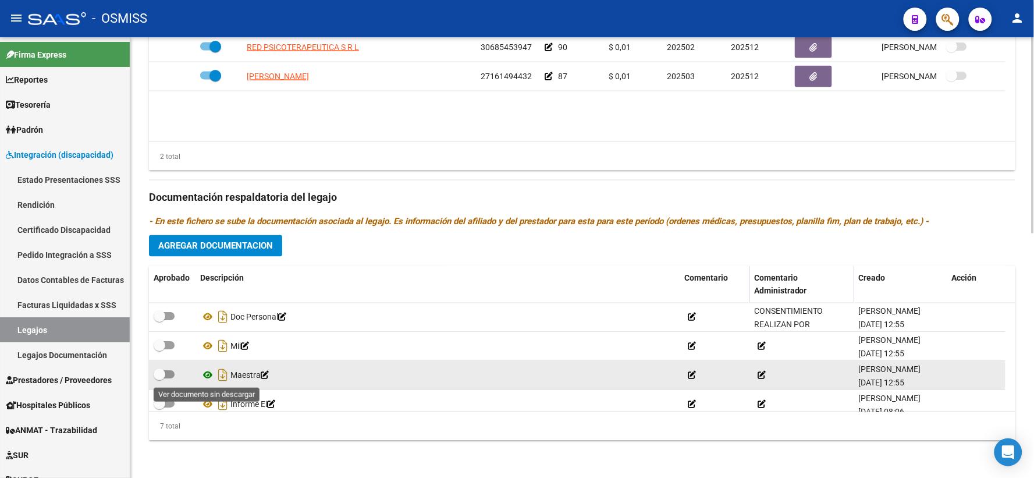
click at [208, 375] on icon at bounding box center [207, 375] width 15 height 14
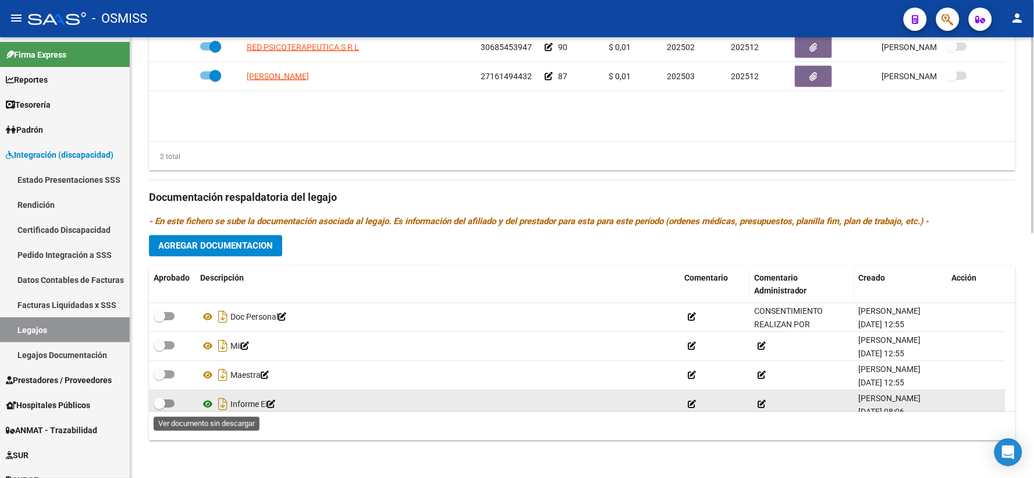
click at [207, 403] on icon at bounding box center [207, 404] width 15 height 14
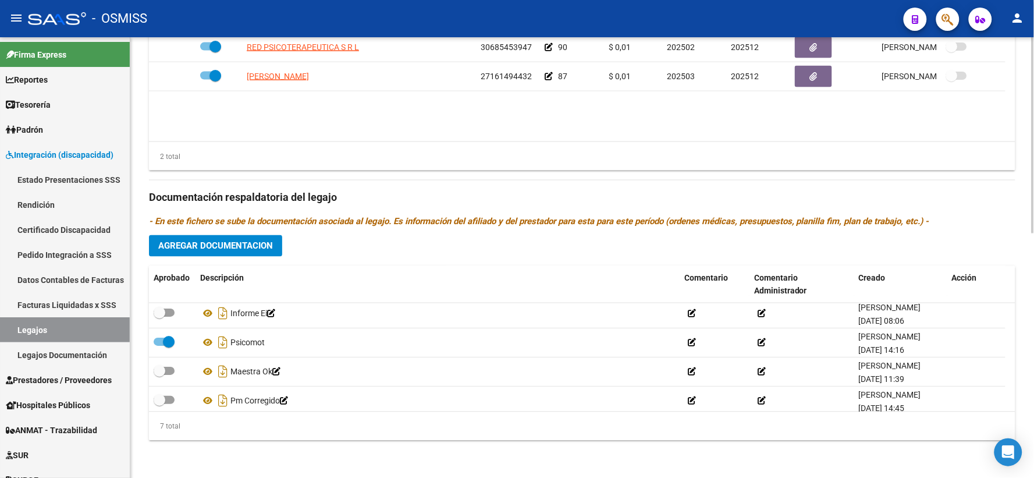
scroll to position [99, 0]
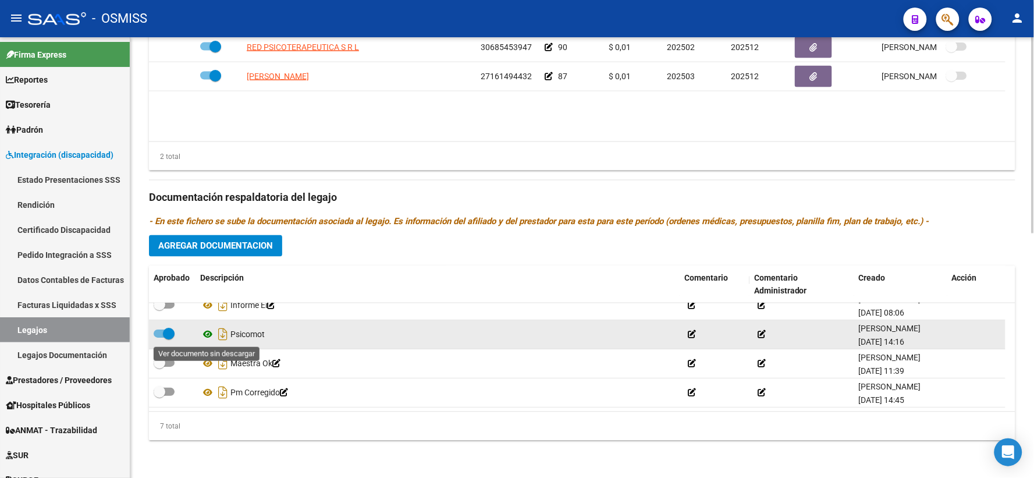
click at [206, 333] on icon at bounding box center [207, 335] width 15 height 14
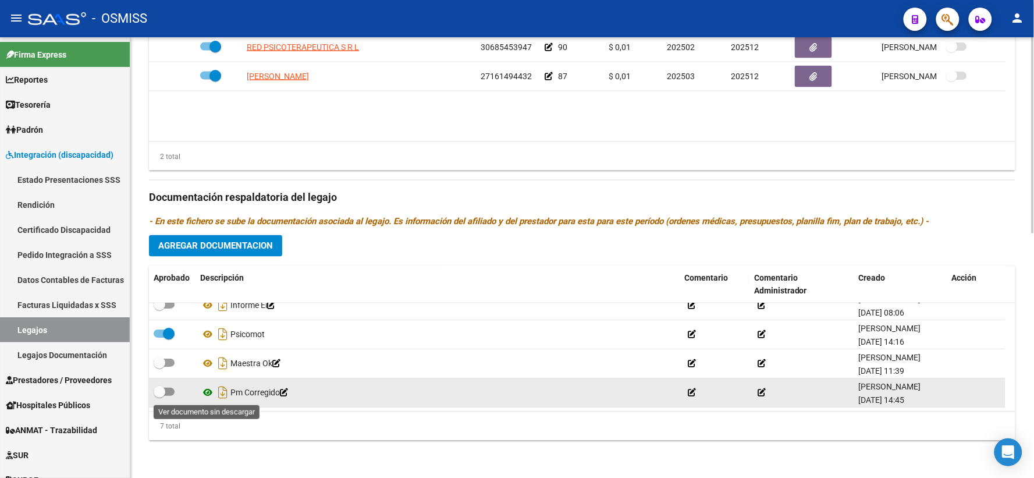
click at [208, 391] on icon at bounding box center [207, 393] width 15 height 14
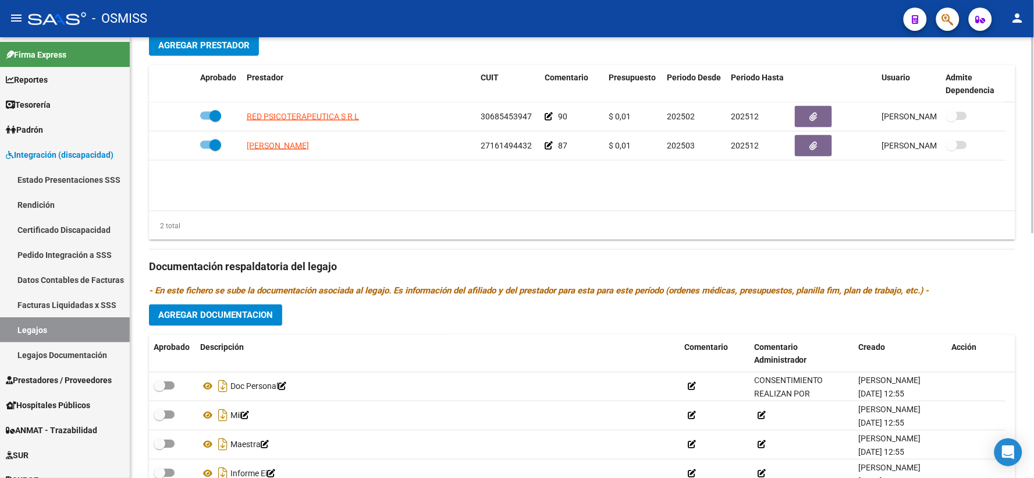
scroll to position [485, 0]
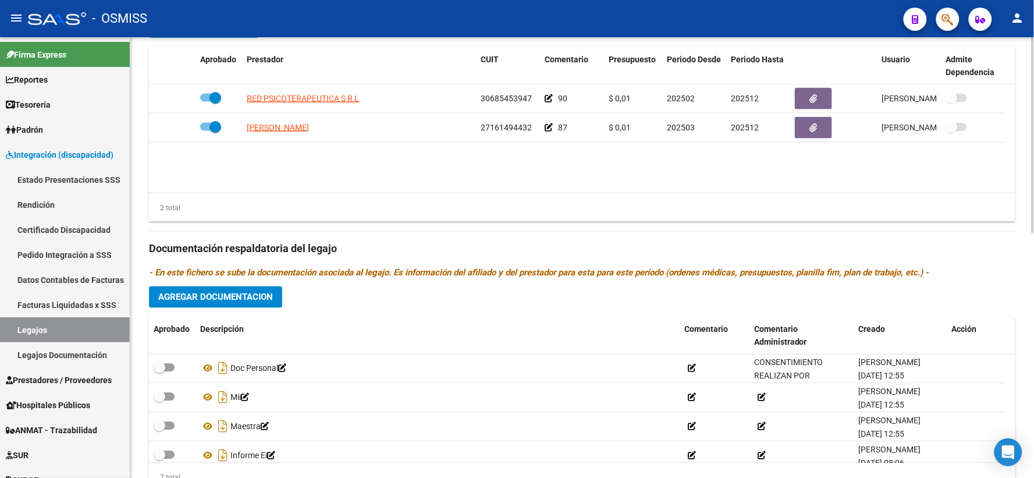
click at [269, 302] on span "Agregar Documentacion" at bounding box center [215, 297] width 115 height 10
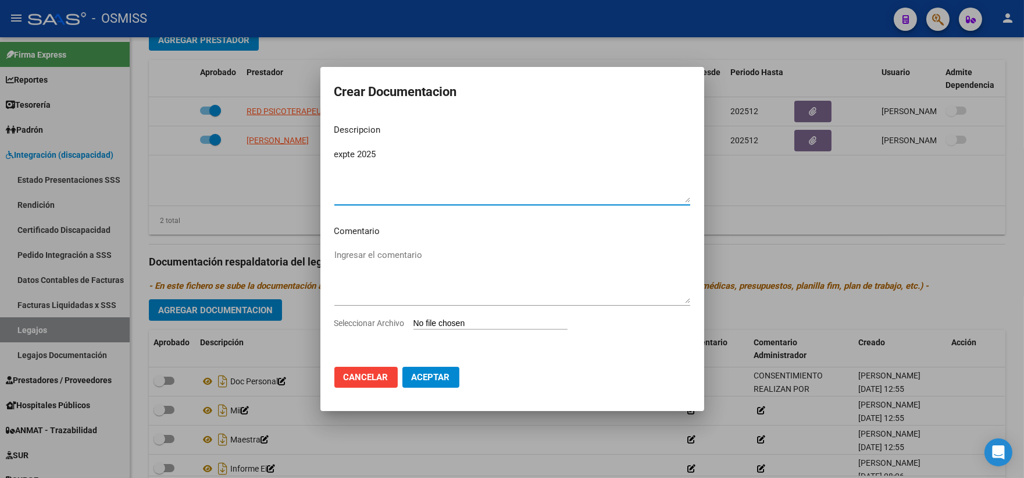
type textarea "expte 2025"
type input "C:\fakepath\3_compressed.pdf"
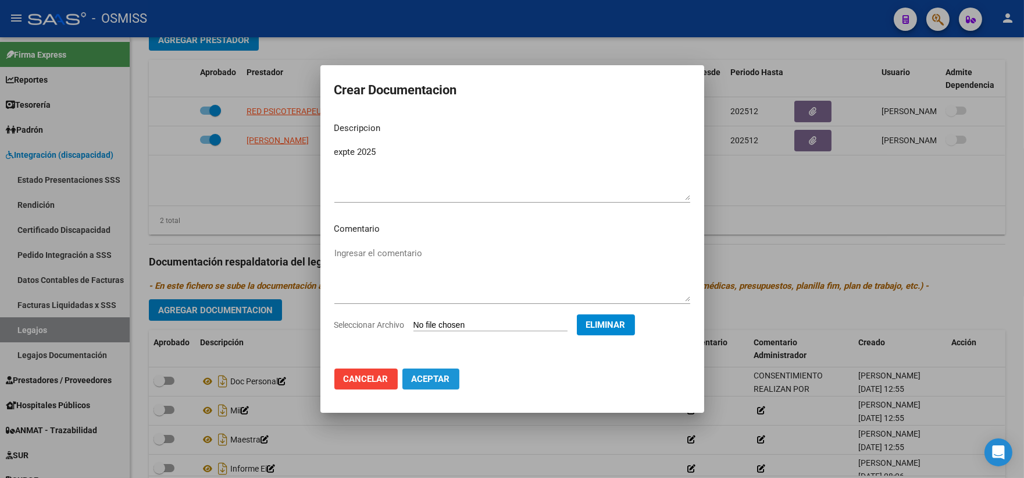
click at [416, 377] on span "Aceptar" at bounding box center [431, 378] width 38 height 10
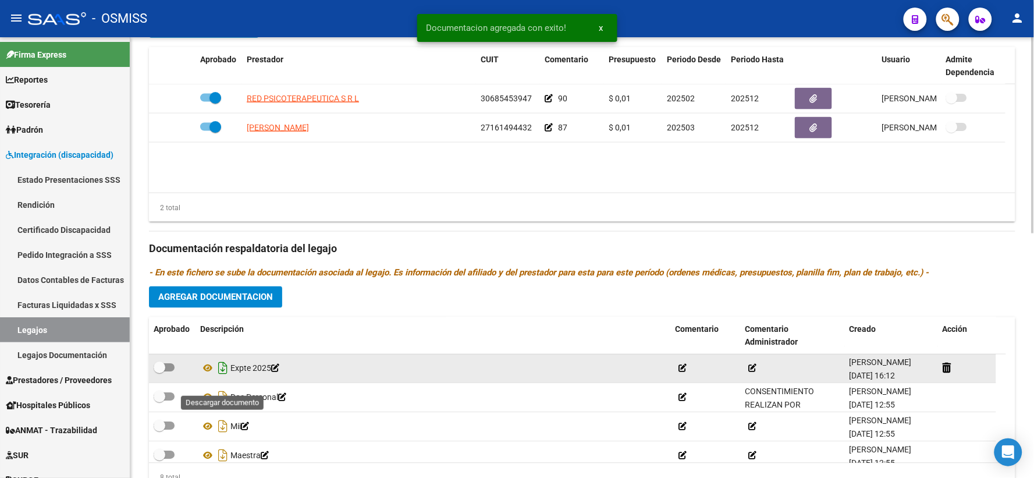
click at [218, 378] on icon "Descargar documento" at bounding box center [222, 368] width 15 height 19
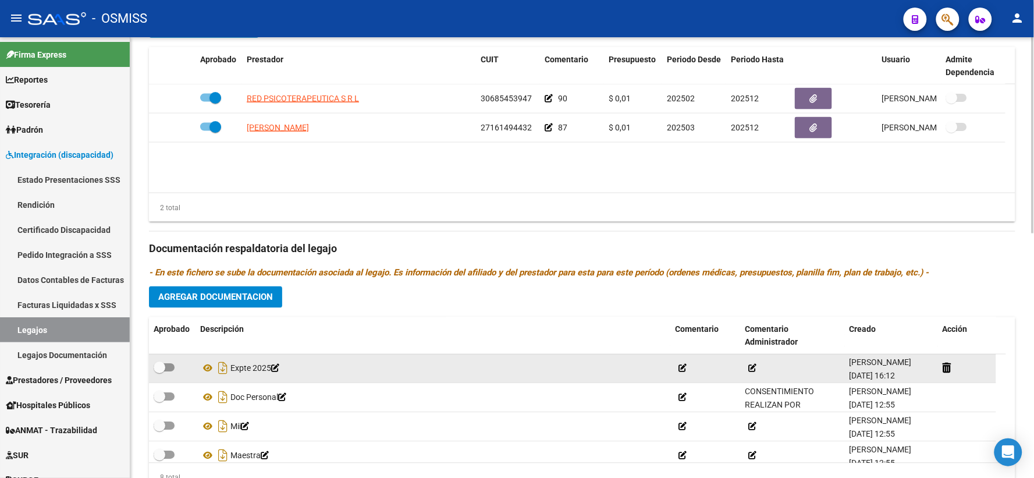
click at [878, 236] on div "Prestadores asociados al legajo Agregar Prestador Aprobado Prestador CUIT Comen…" at bounding box center [582, 240] width 866 height 519
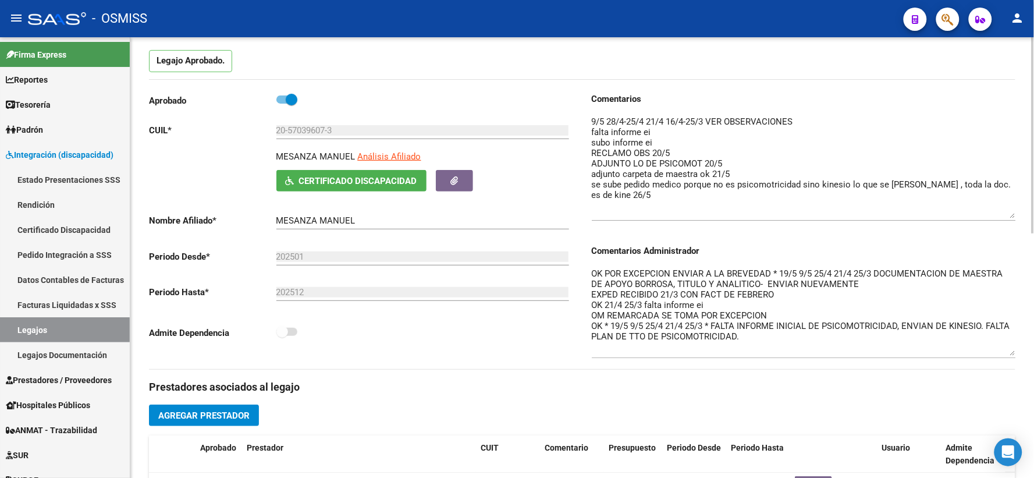
scroll to position [0, 0]
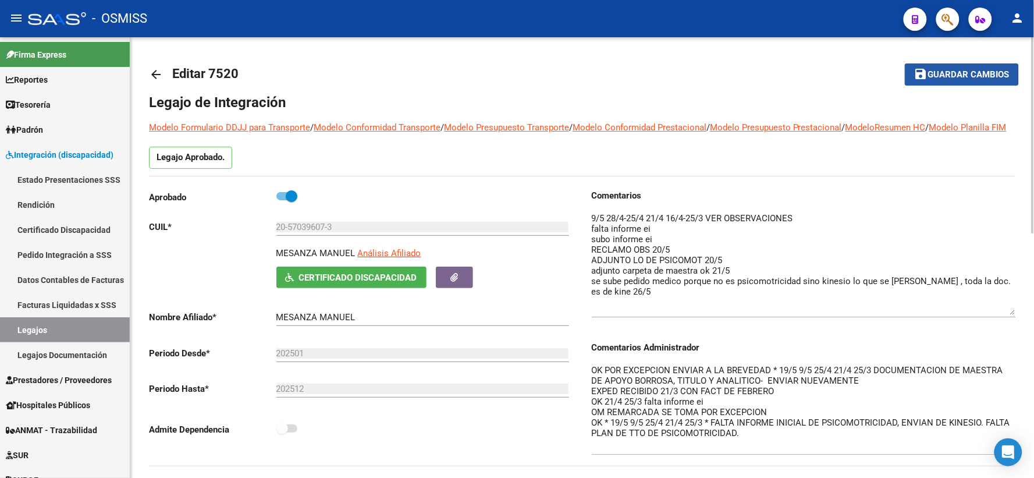
click at [951, 71] on span "Guardar cambios" at bounding box center [968, 75] width 81 height 10
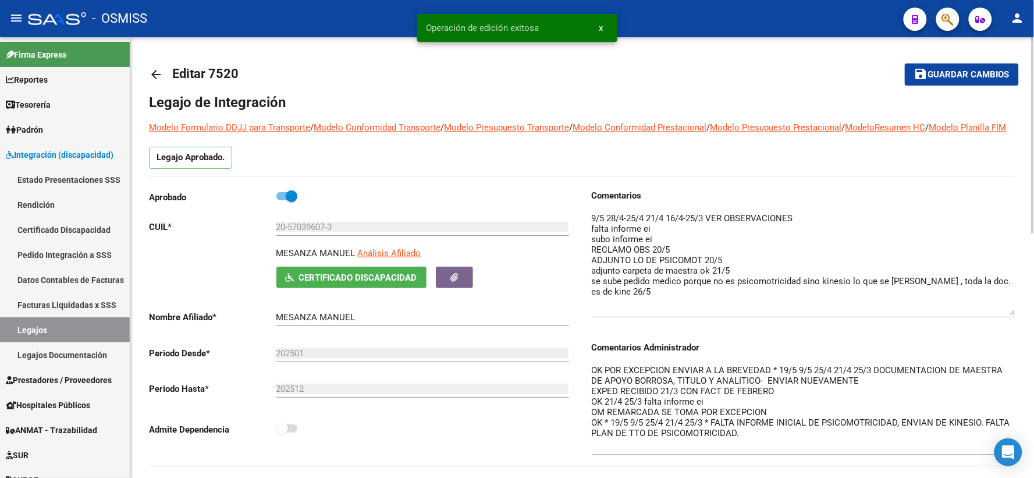
click at [156, 73] on mat-icon "arrow_back" at bounding box center [156, 74] width 14 height 14
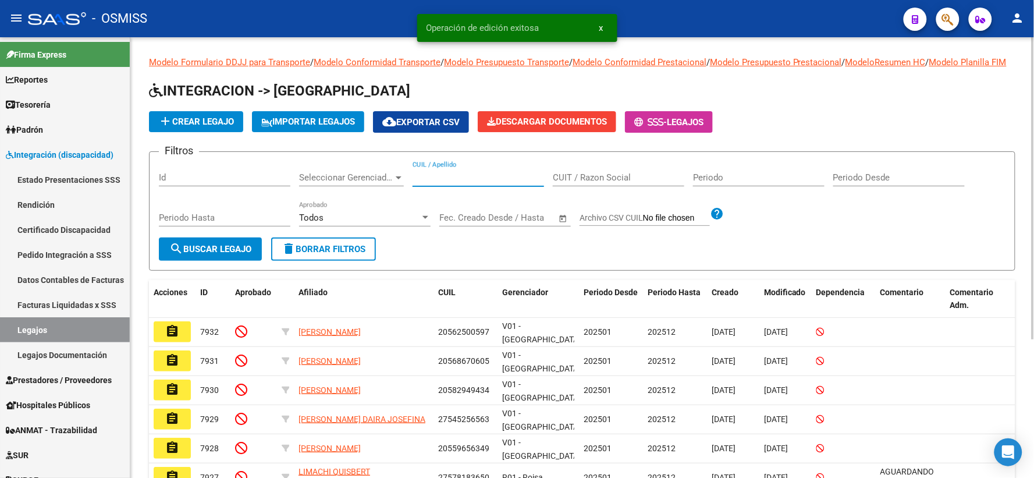
paste input "20506805903"
type input "20506805903"
click at [225, 253] on button "search Buscar Legajo" at bounding box center [210, 248] width 103 height 23
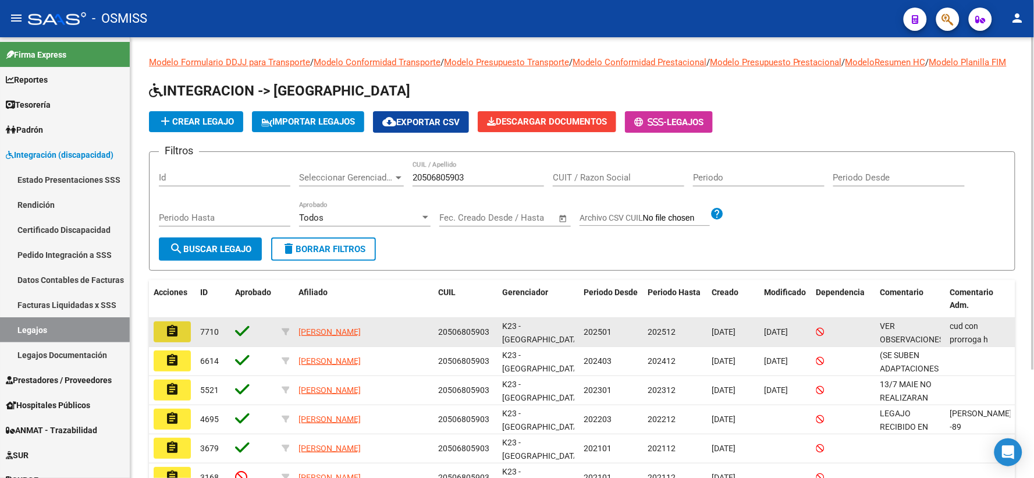
click at [168, 338] on mat-icon "assignment" at bounding box center [172, 331] width 14 height 14
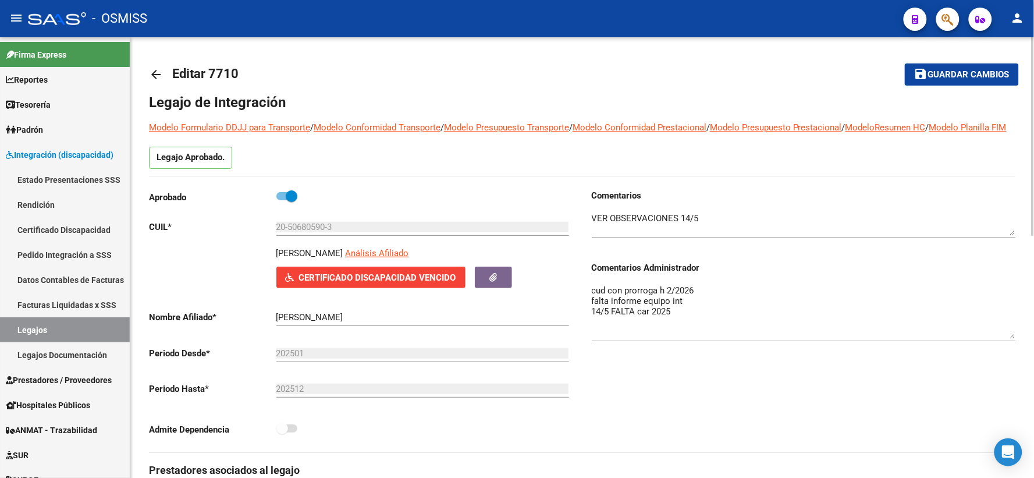
drag, startPoint x: 1011, startPoint y: 318, endPoint x: 1016, endPoint y: 350, distance: 32.4
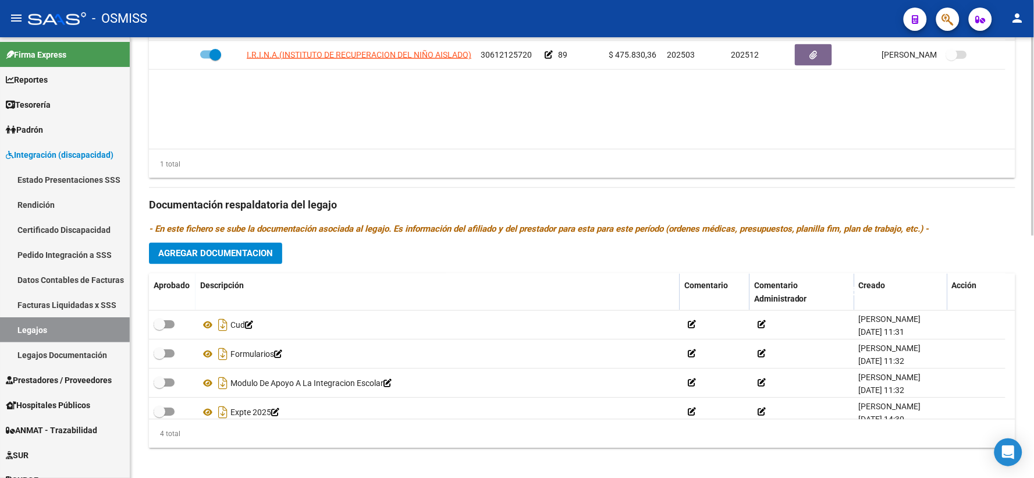
scroll to position [537, 0]
